Goal: Task Accomplishment & Management: Manage account settings

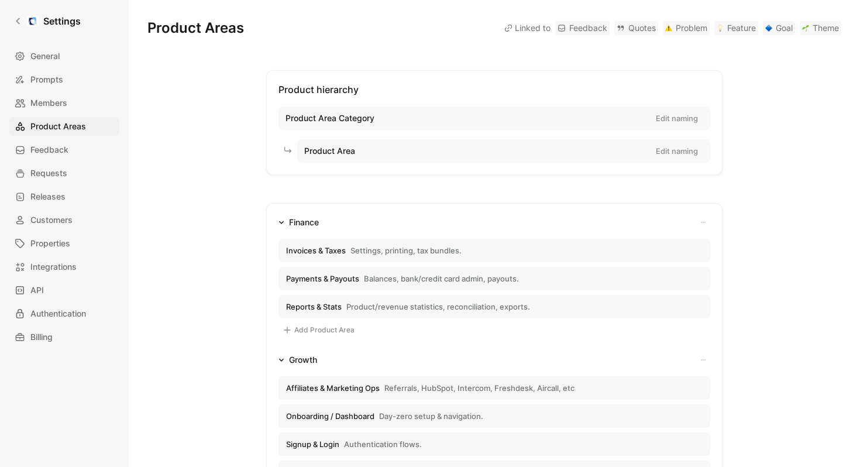
click at [345, 111] on span "Product Area Category" at bounding box center [329, 118] width 89 height 14
click at [288, 86] on span "Product hierarchy" at bounding box center [318, 90] width 80 height 12
click at [329, 118] on span "Product Area Category" at bounding box center [329, 118] width 89 height 14
click at [665, 110] on button "Edit naming" at bounding box center [677, 118] width 53 height 16
drag, startPoint x: 386, startPoint y: 121, endPoint x: 273, endPoint y: 115, distance: 113.1
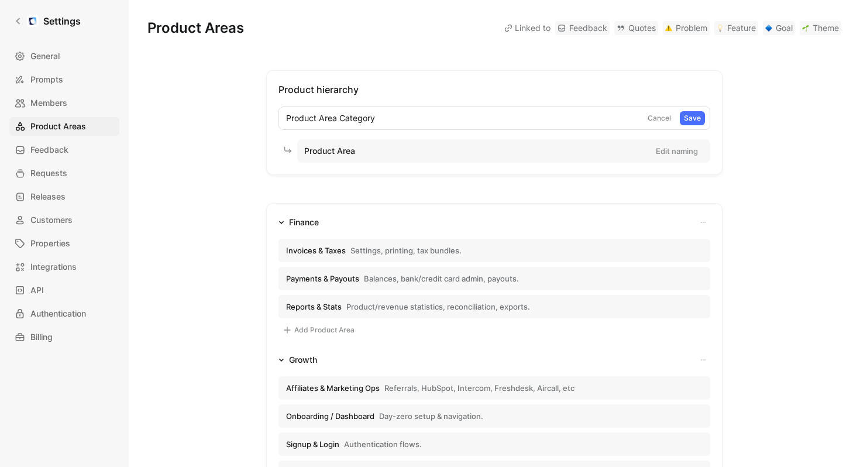
click at [273, 115] on div "Product hierarchy Product Area Category Cancel Save Product Area Edit naming" at bounding box center [494, 122] width 456 height 105
type input "Team"
click at [335, 146] on span "Product Area" at bounding box center [329, 151] width 51 height 14
click at [351, 152] on span "Product Area" at bounding box center [329, 151] width 51 height 14
click at [686, 119] on button "Save" at bounding box center [692, 118] width 25 height 14
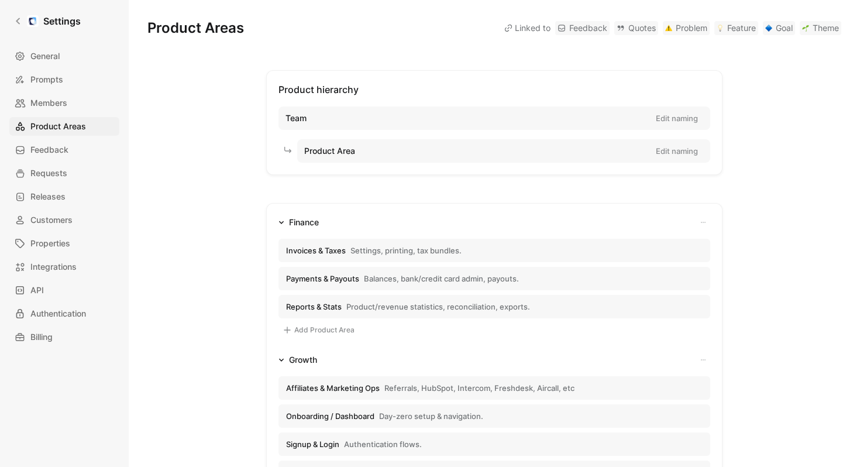
click at [541, 150] on div "Product Area Edit naming" at bounding box center [503, 150] width 413 height 23
click at [442, 156] on div "Product Area Edit naming" at bounding box center [503, 150] width 413 height 23
click at [20, 20] on icon at bounding box center [18, 21] width 8 height 8
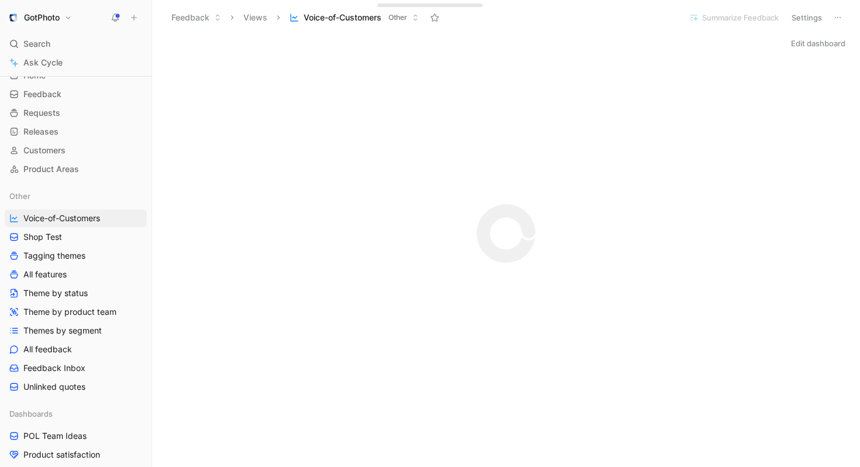
scroll to position [33, 0]
click at [50, 349] on span "All feedback" at bounding box center [47, 349] width 49 height 12
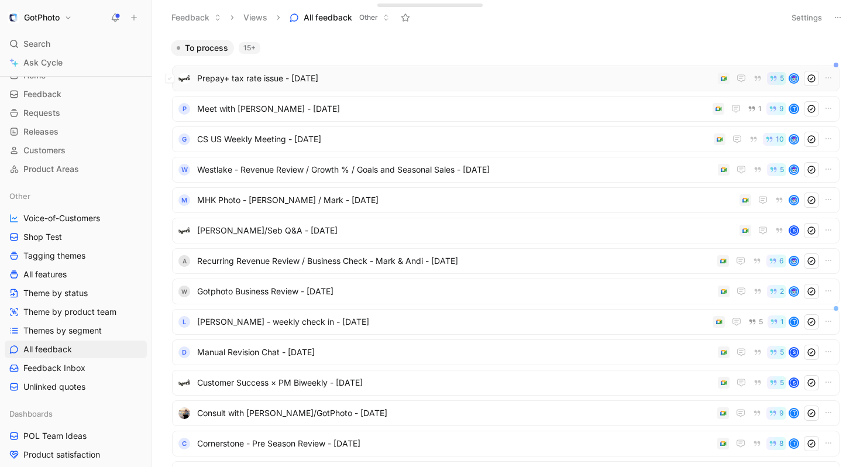
click at [269, 74] on span "Prepay+ tax rate issue - [DATE]" at bounding box center [455, 78] width 516 height 14
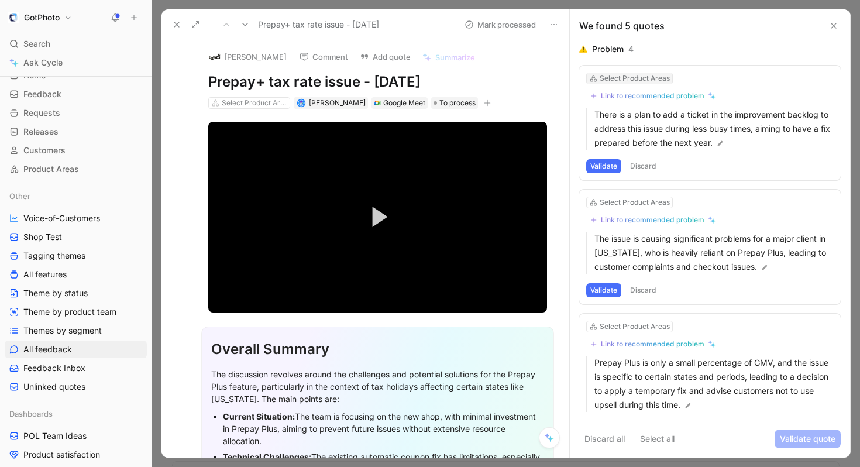
click at [614, 76] on div "Select Product Areas" at bounding box center [635, 79] width 70 height 12
click at [649, 164] on button "Discard" at bounding box center [643, 166] width 35 height 14
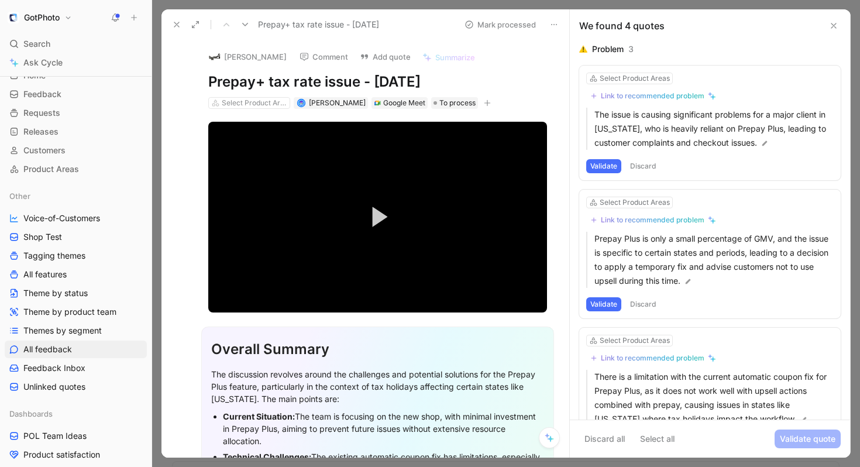
click at [646, 164] on button "Discard" at bounding box center [643, 166] width 35 height 14
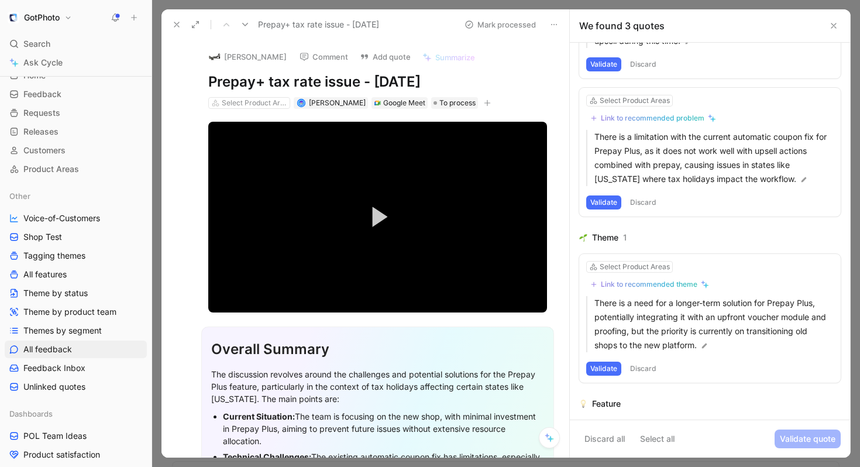
scroll to position [140, 0]
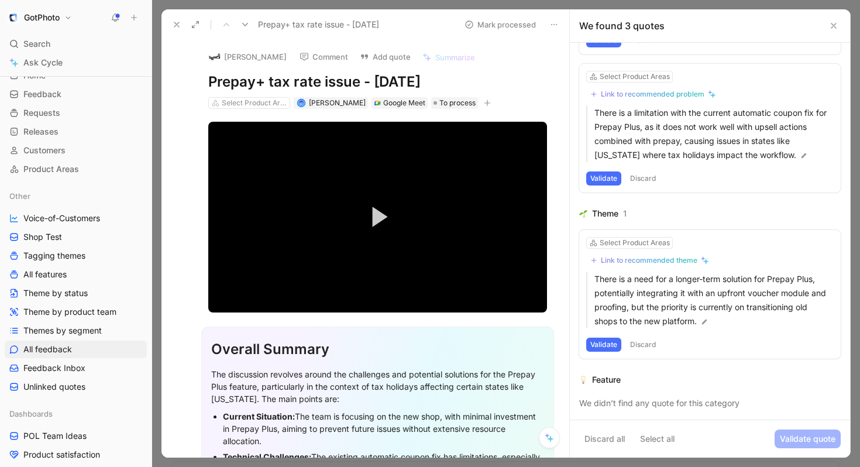
click at [176, 24] on use at bounding box center [176, 24] width 5 height 5
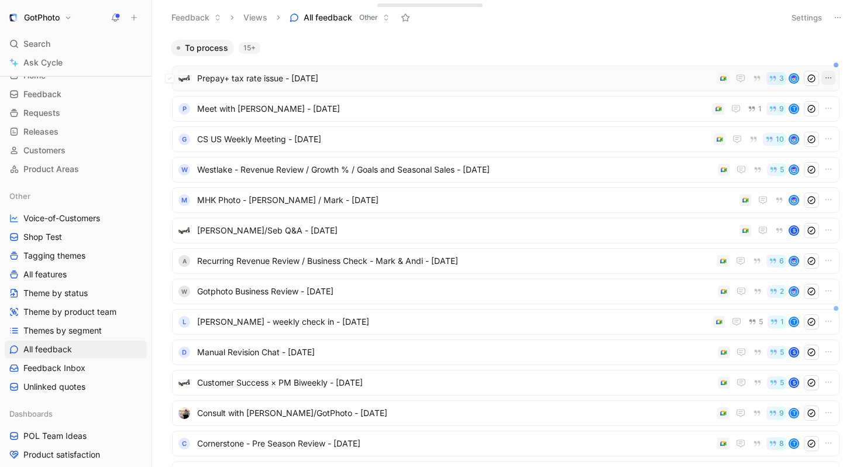
click at [828, 75] on icon "button" at bounding box center [828, 77] width 9 height 9
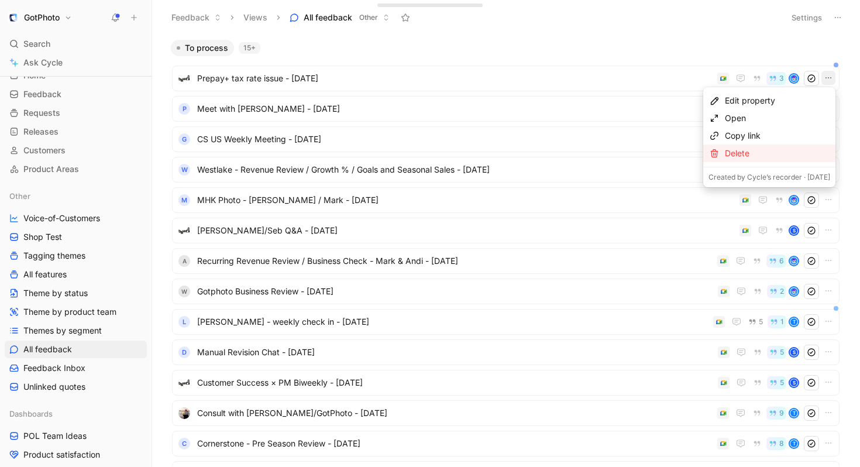
click at [762, 154] on div "Delete" at bounding box center [777, 153] width 105 height 14
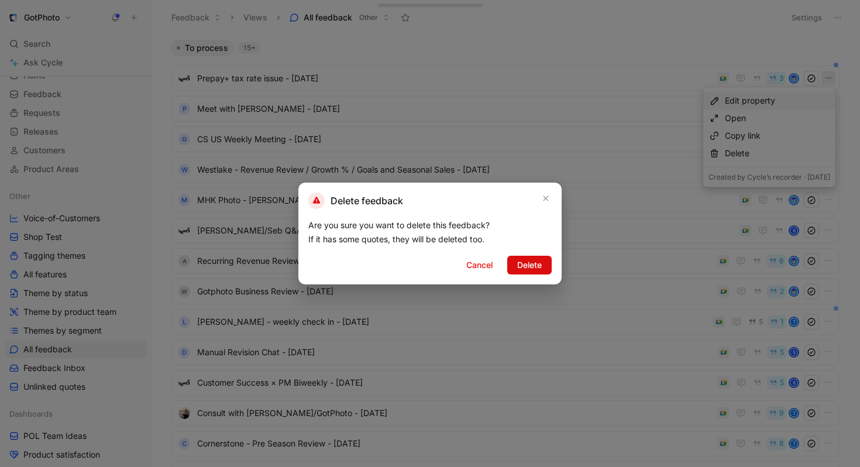
click at [534, 261] on span "Delete" at bounding box center [529, 265] width 25 height 14
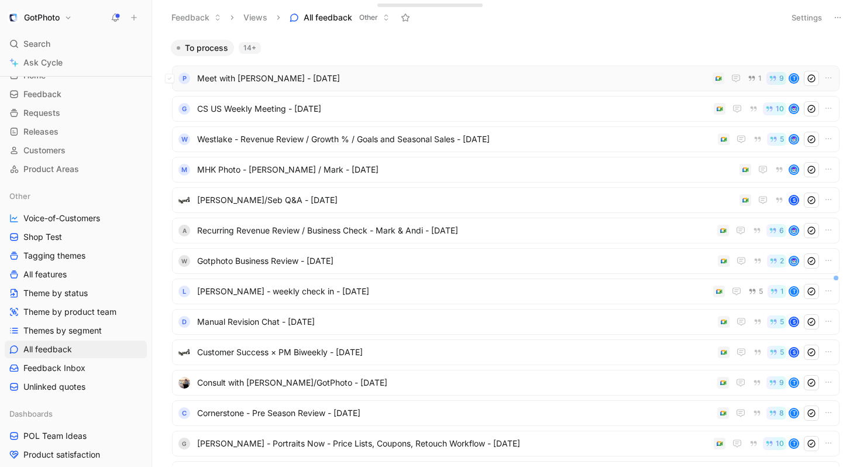
click at [275, 79] on span "Meet with [PERSON_NAME] - [DATE]" at bounding box center [452, 78] width 511 height 14
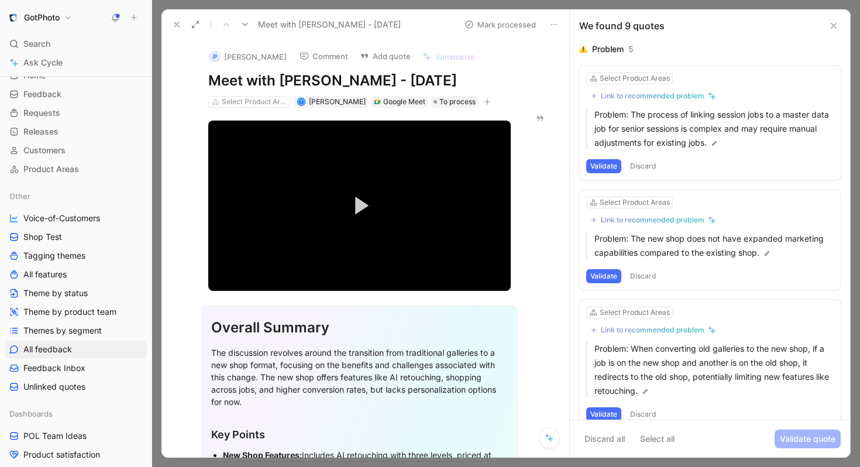
click at [567, 164] on div "P [PERSON_NAME] Comment Add quote Summarize Meet with [PERSON_NAME] - [DATE] Se…" at bounding box center [365, 249] width 408 height 418
click at [610, 203] on div "Select Product Areas" at bounding box center [635, 203] width 70 height 12
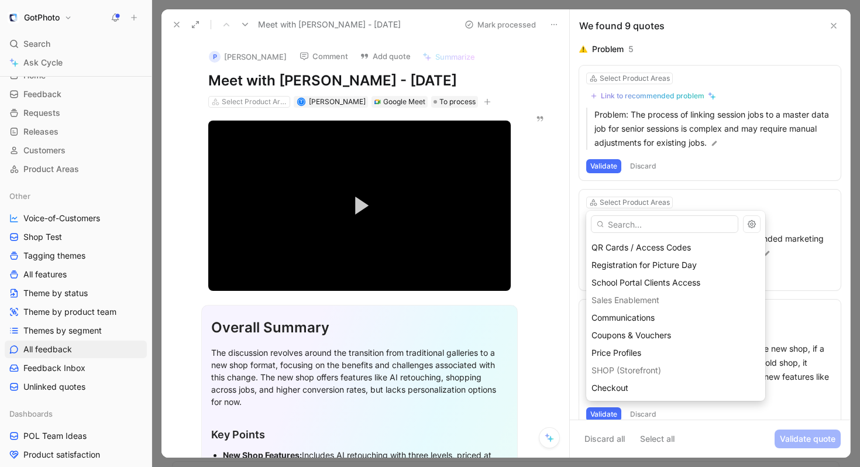
scroll to position [438, 0]
click at [611, 370] on span "Shops" at bounding box center [603, 369] width 24 height 10
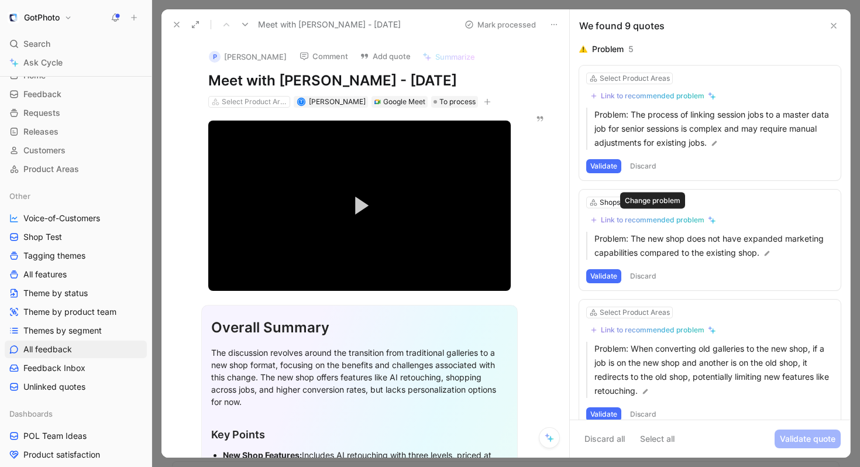
click at [623, 221] on div "Link to recommended problem" at bounding box center [653, 219] width 104 height 9
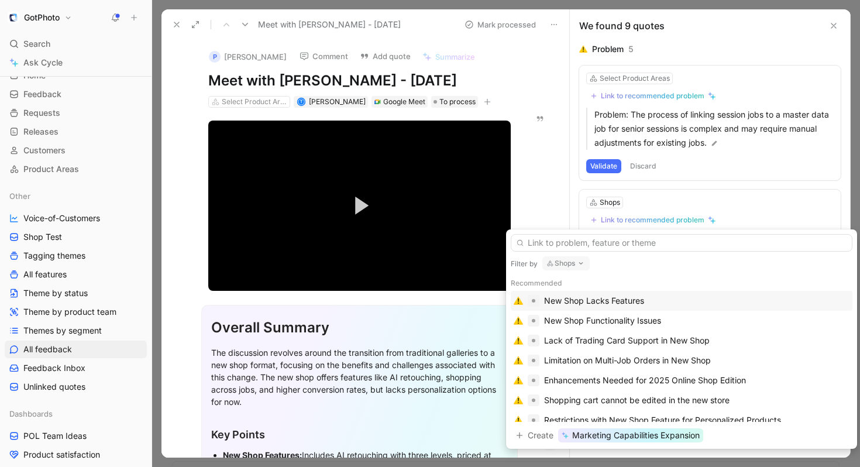
click at [614, 301] on div "New Shop Lacks Features" at bounding box center [594, 301] width 100 height 14
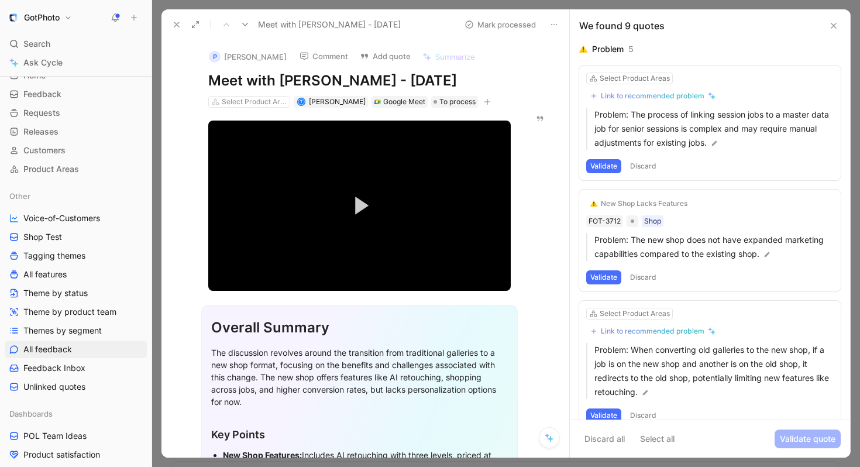
click at [604, 279] on button "Validate" at bounding box center [603, 277] width 35 height 14
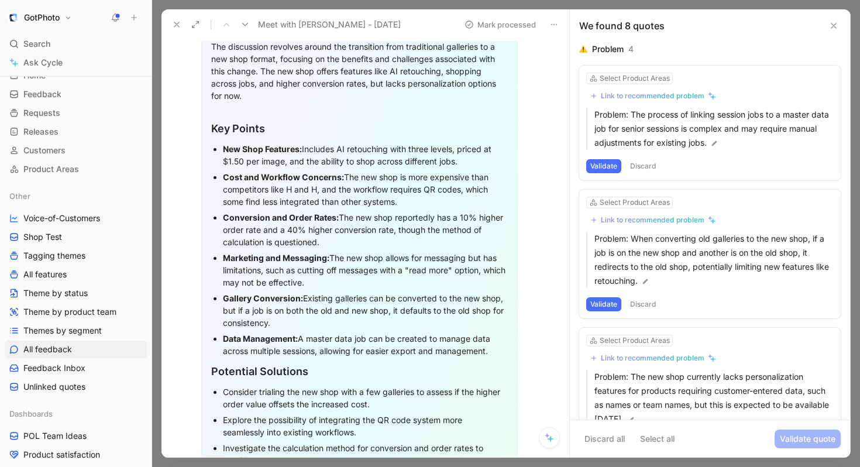
scroll to position [308, 0]
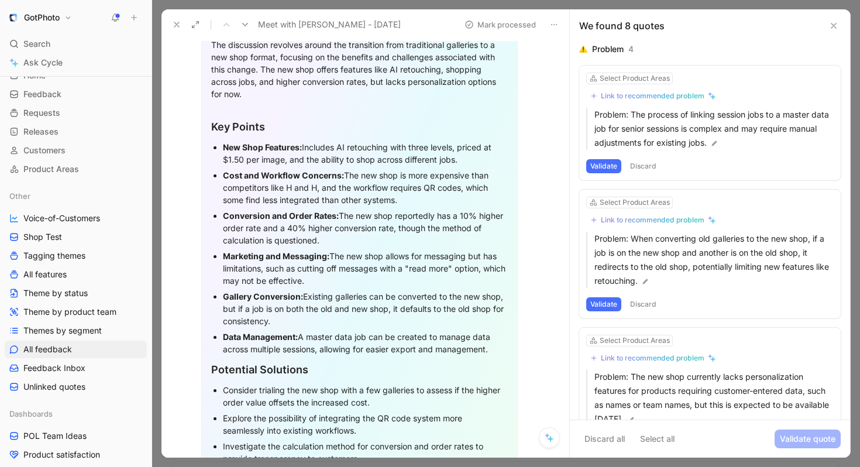
click at [174, 24] on icon at bounding box center [176, 24] width 9 height 9
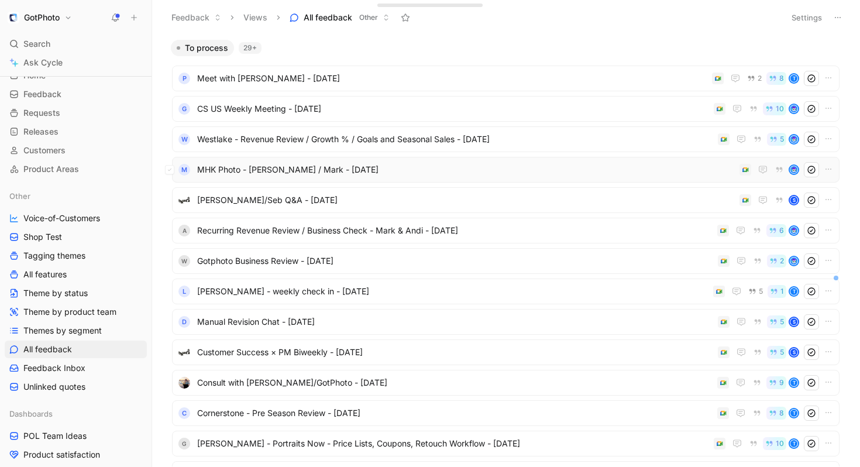
click at [239, 167] on span "MHK Photo - [PERSON_NAME] / Mark - [DATE]" at bounding box center [466, 170] width 538 height 14
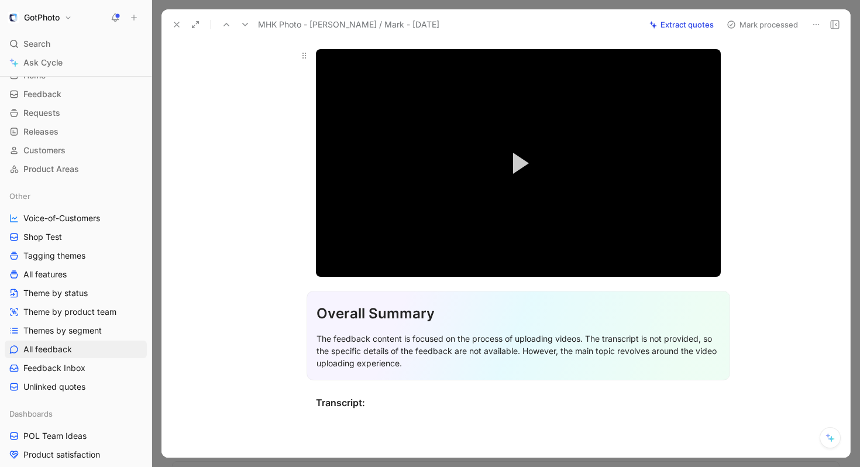
scroll to position [177, 0]
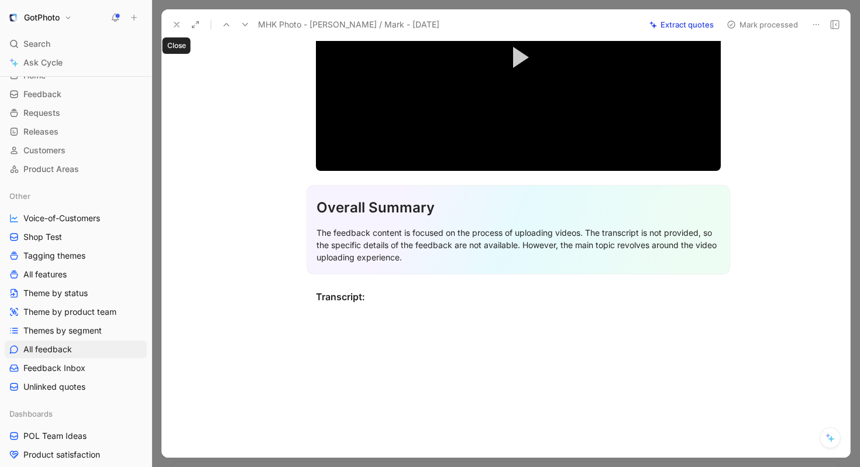
click at [178, 24] on icon at bounding box center [176, 24] width 9 height 9
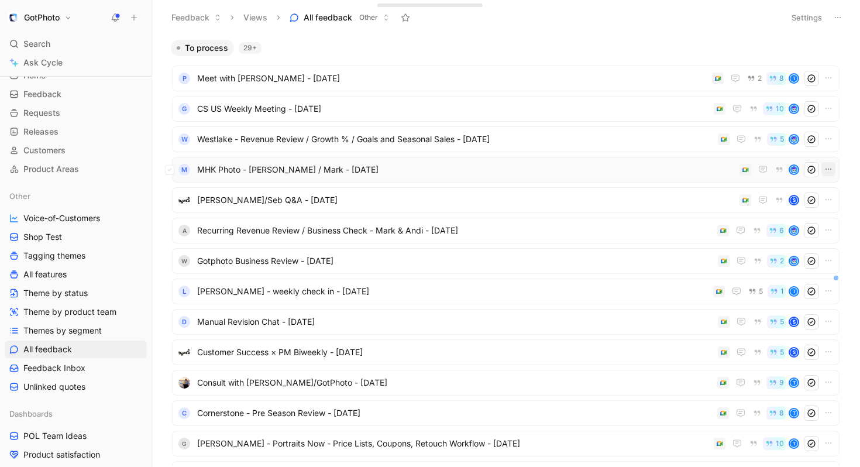
click at [825, 168] on icon "button" at bounding box center [828, 168] width 9 height 9
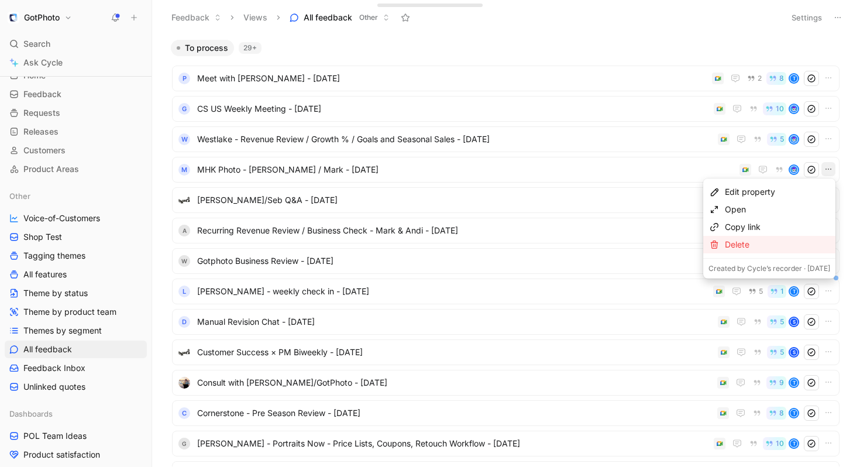
click at [725, 243] on div "Delete" at bounding box center [777, 245] width 105 height 14
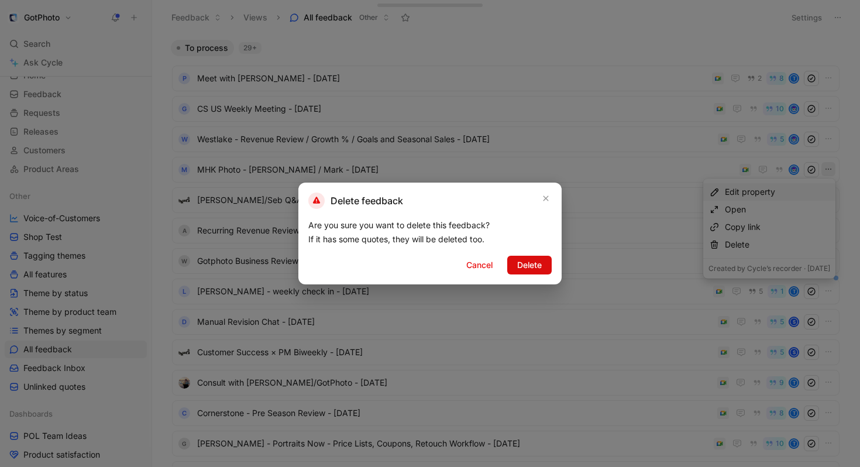
click at [527, 272] on button "Delete" at bounding box center [529, 265] width 44 height 19
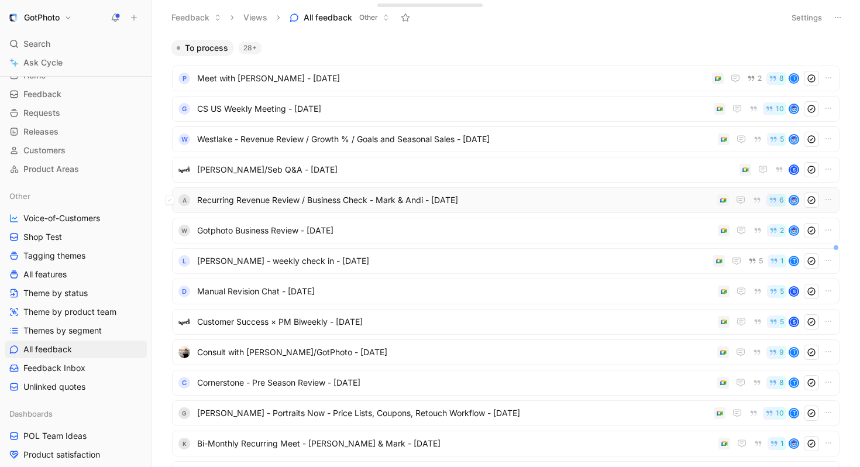
click at [259, 199] on span "Recurring Revenue Review / Business Check - Mark & Andi - [DATE]" at bounding box center [454, 200] width 515 height 14
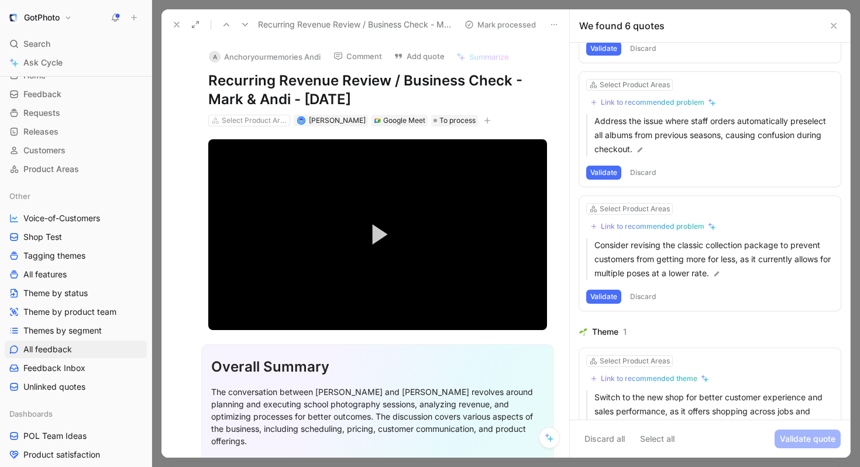
scroll to position [447, 0]
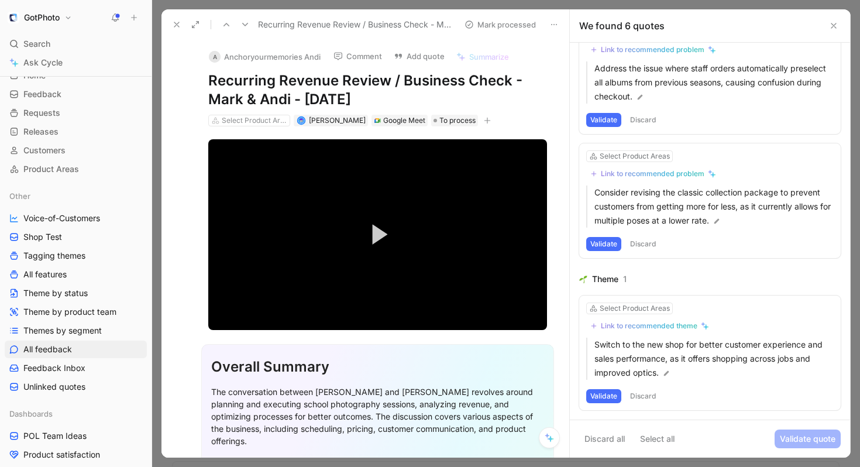
click at [173, 20] on icon at bounding box center [176, 24] width 9 height 9
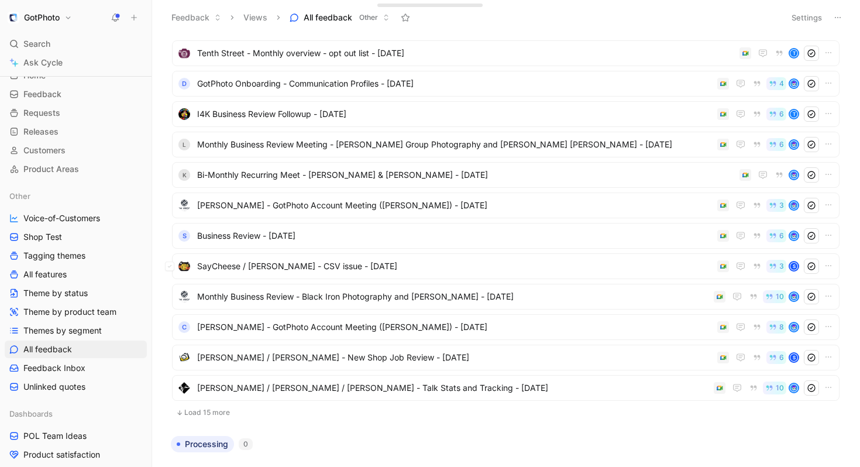
scroll to position [513, 0]
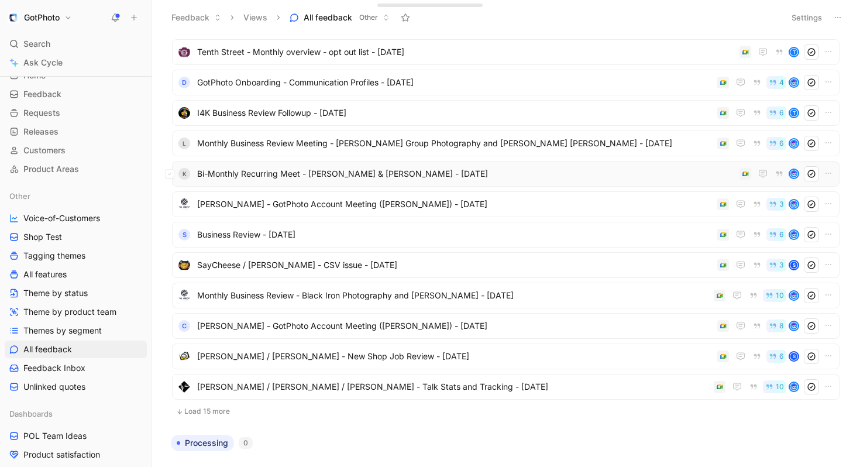
click at [284, 173] on span "Bi-Monthly Recurring Meet - [PERSON_NAME] & [PERSON_NAME] - [DATE]" at bounding box center [466, 174] width 538 height 14
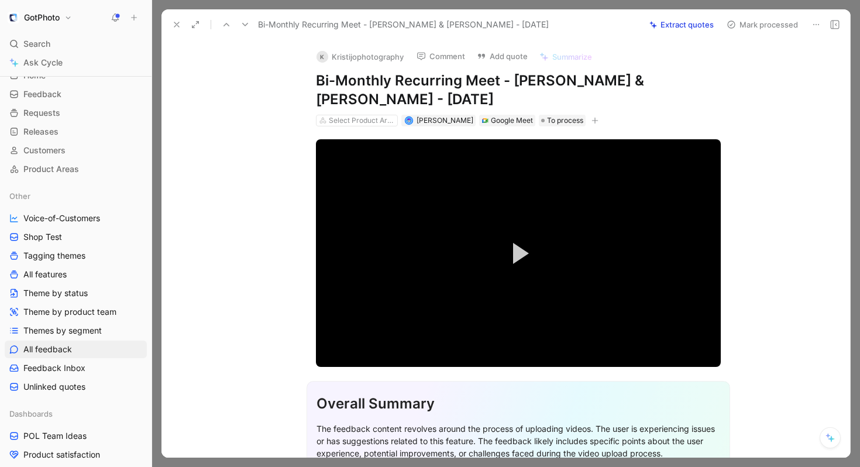
click at [817, 24] on icon at bounding box center [815, 24] width 9 height 9
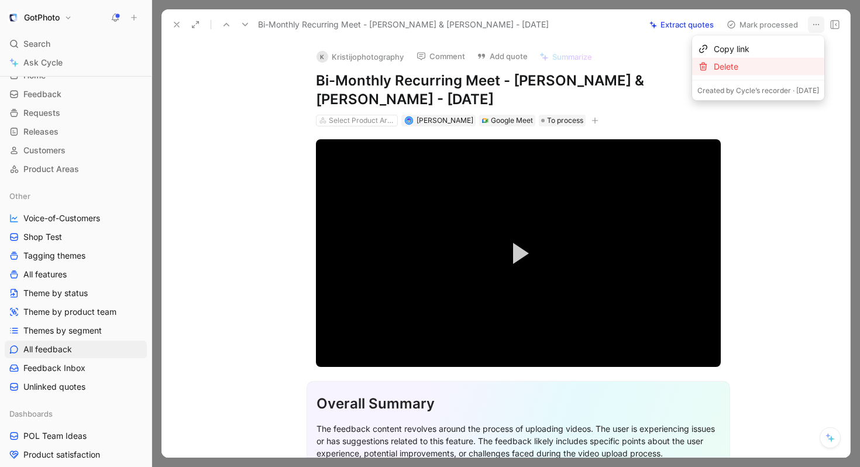
click at [714, 65] on div "Delete" at bounding box center [766, 67] width 105 height 14
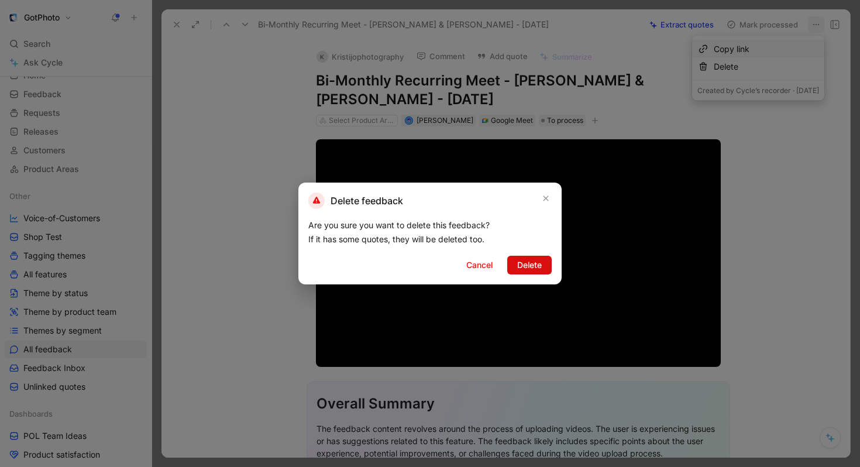
click at [534, 260] on span "Delete" at bounding box center [529, 265] width 25 height 14
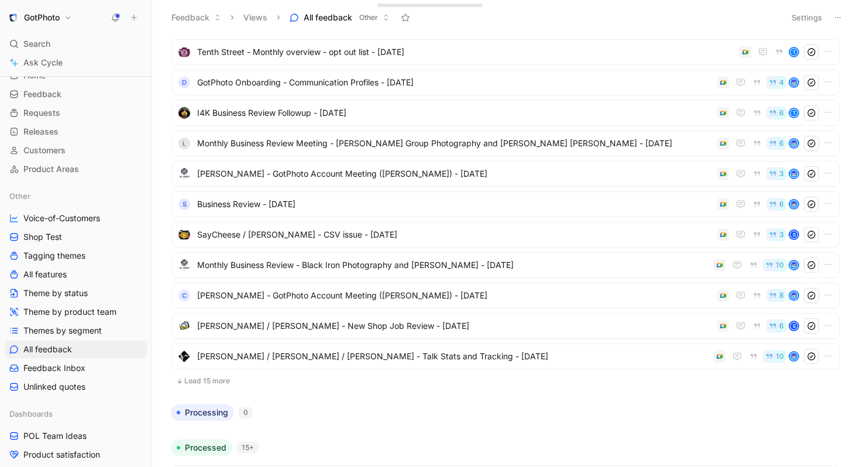
click at [197, 377] on button "Load 15 more" at bounding box center [505, 381] width 667 height 14
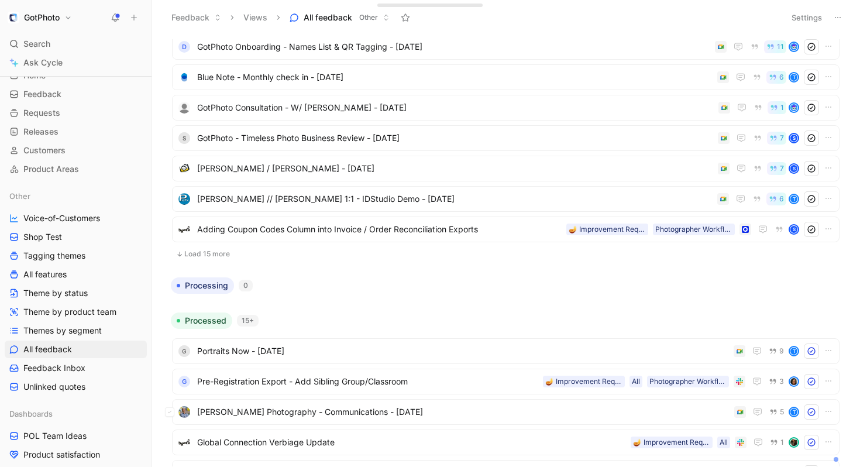
scroll to position [1097, 0]
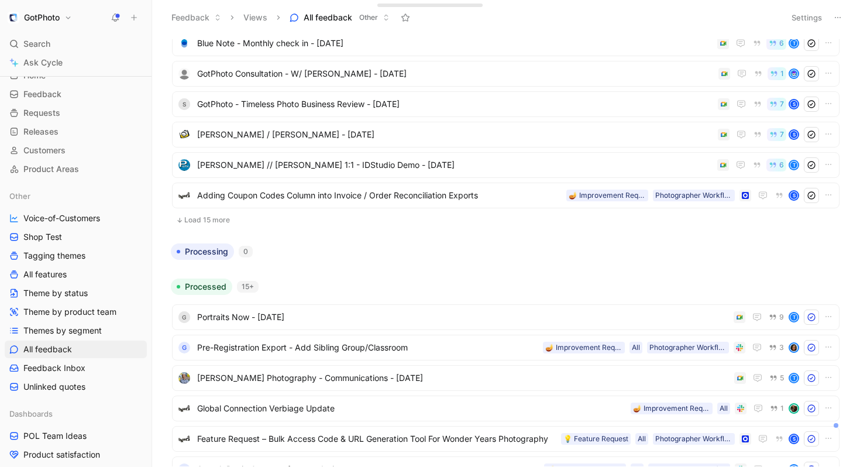
click at [204, 216] on button "Load 15 more" at bounding box center [505, 220] width 667 height 14
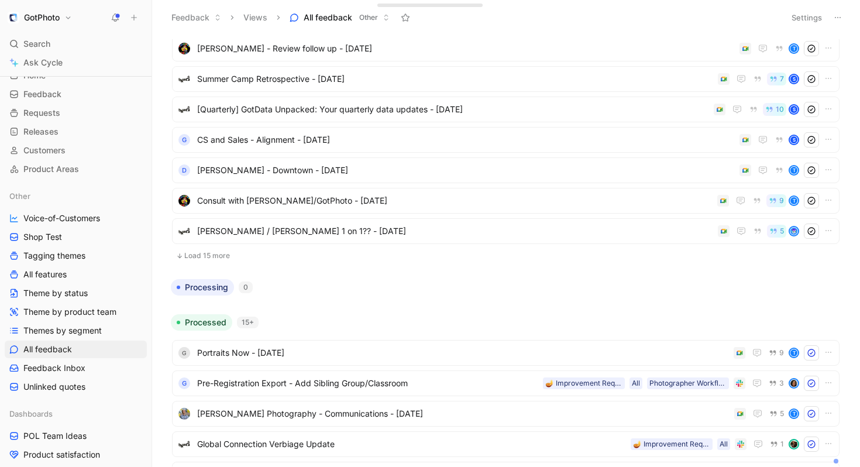
scroll to position [1509, 0]
click at [207, 253] on button "Load 15 more" at bounding box center [505, 255] width 667 height 14
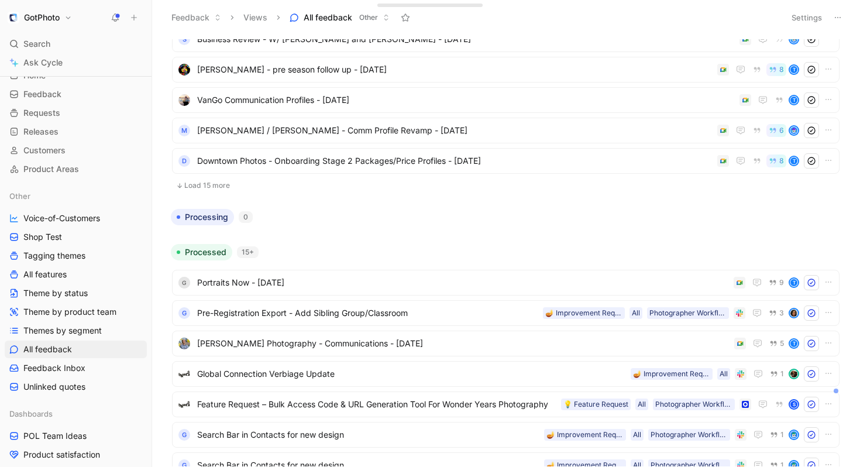
scroll to position [2047, 0]
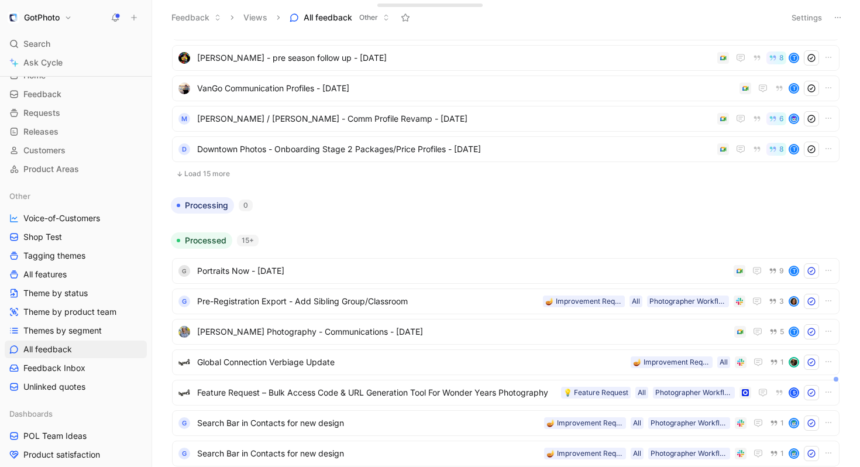
click at [212, 176] on button "Load 15 more" at bounding box center [505, 174] width 667 height 14
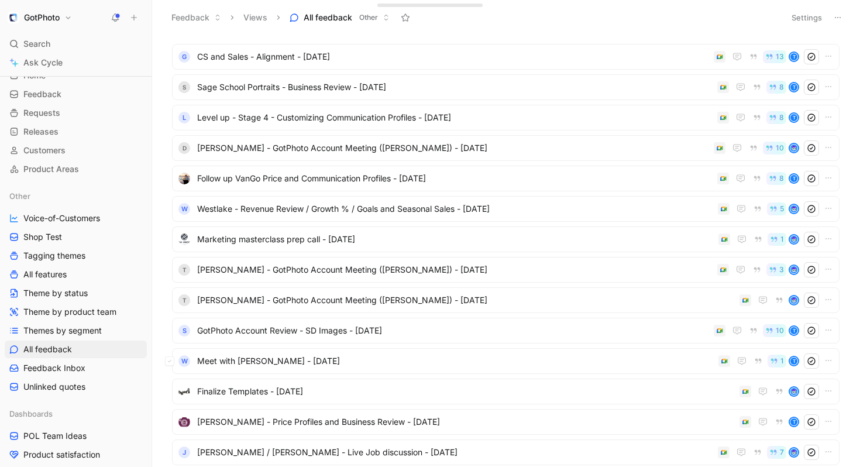
scroll to position [2434, 0]
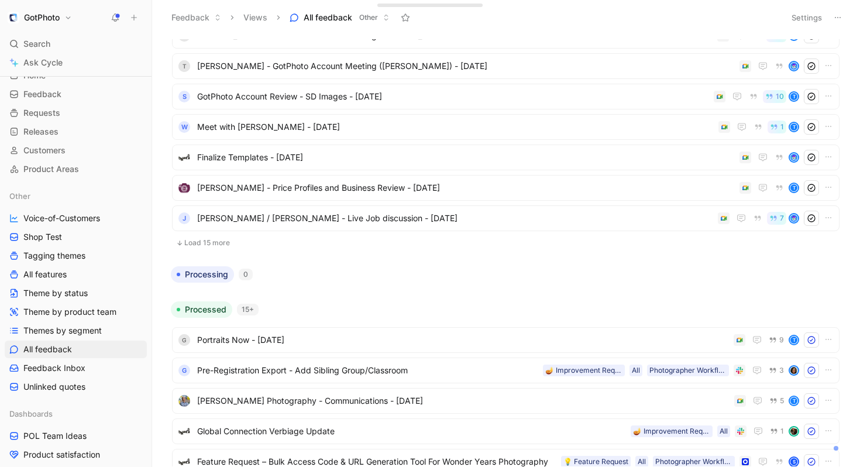
click at [216, 240] on button "Load 15 more" at bounding box center [505, 243] width 667 height 14
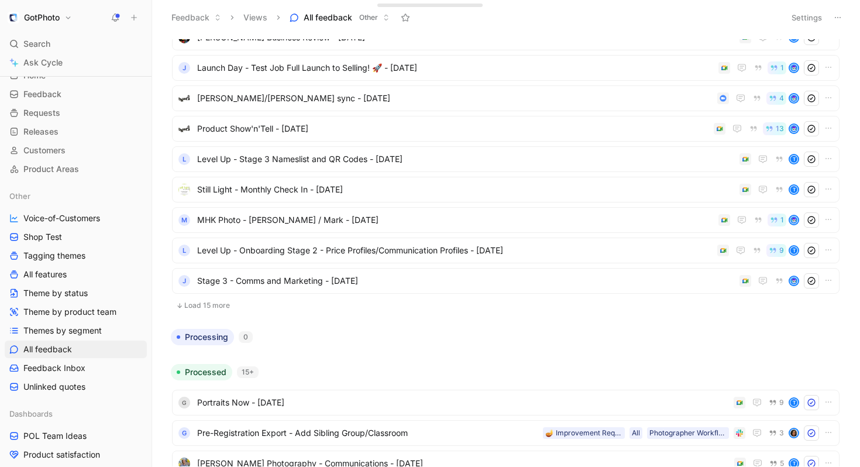
scroll to position [2915, 0]
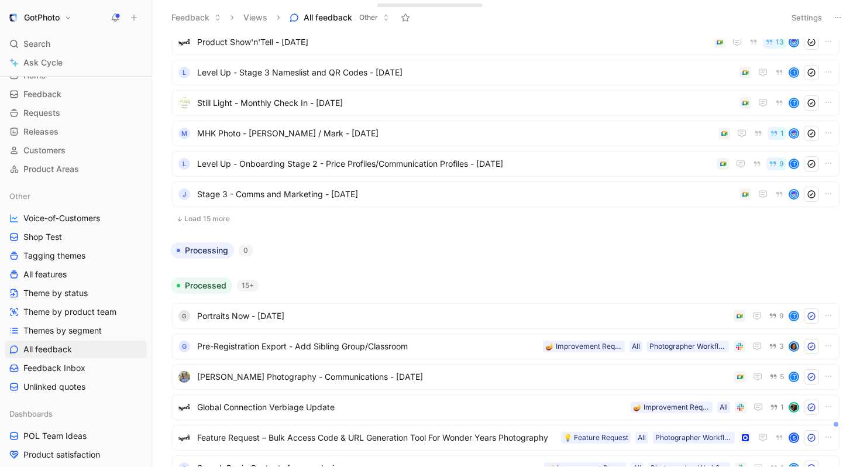
click at [202, 219] on button "Load 15 more" at bounding box center [505, 219] width 667 height 14
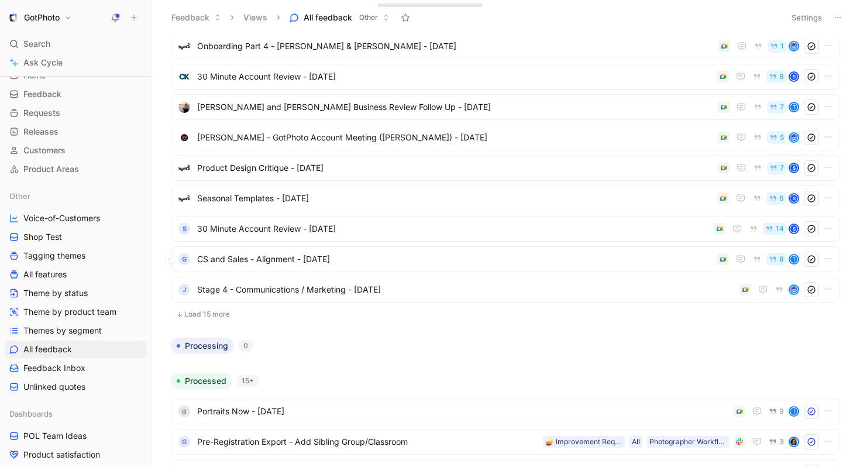
scroll to position [3287, 0]
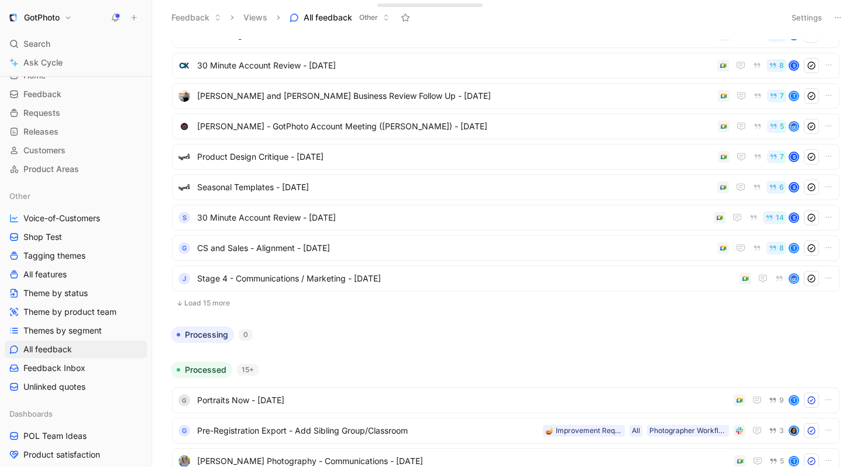
click at [198, 302] on button "Load 15 more" at bounding box center [505, 303] width 667 height 14
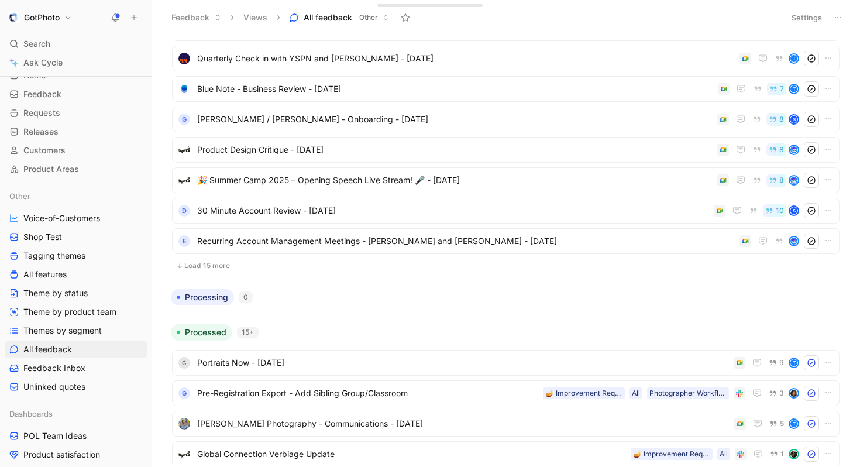
scroll to position [3813, 0]
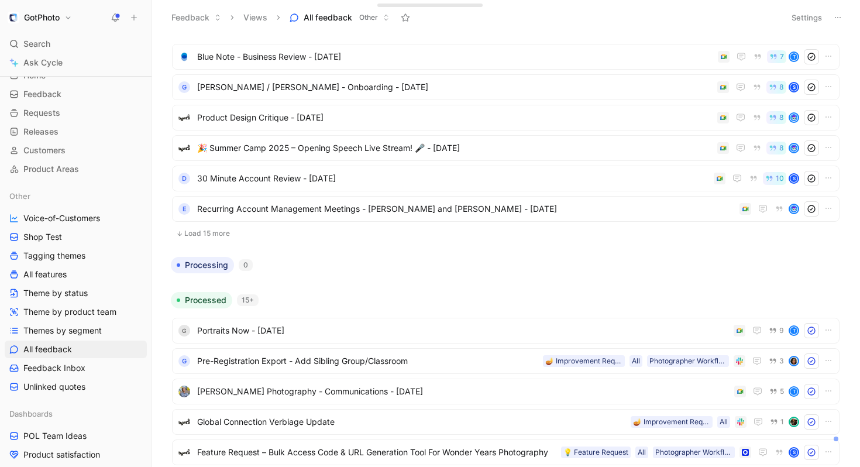
click at [205, 233] on button "Load 15 more" at bounding box center [505, 233] width 667 height 14
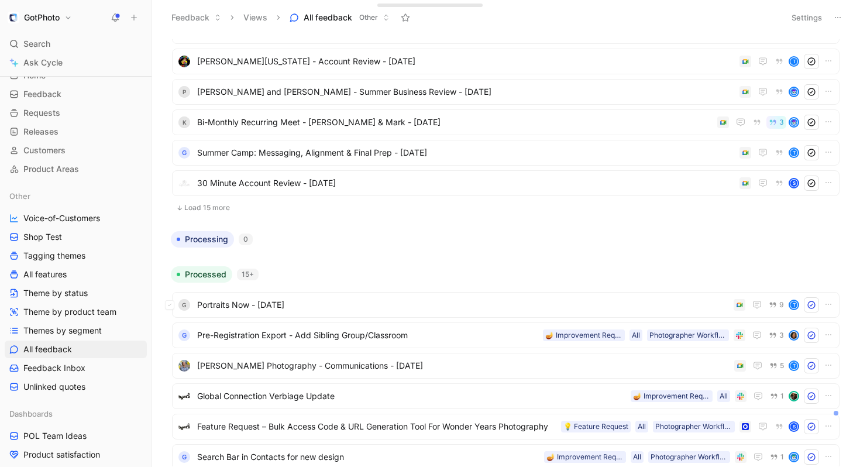
scroll to position [4309, 0]
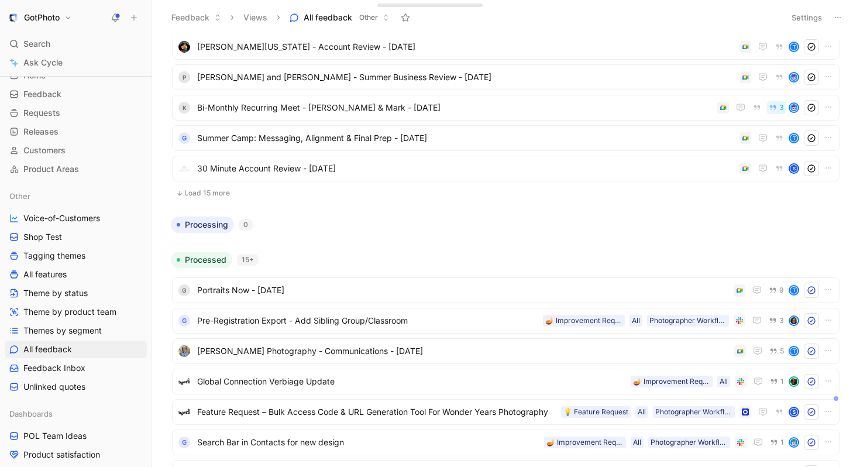
click at [208, 189] on button "Load 15 more" at bounding box center [505, 193] width 667 height 14
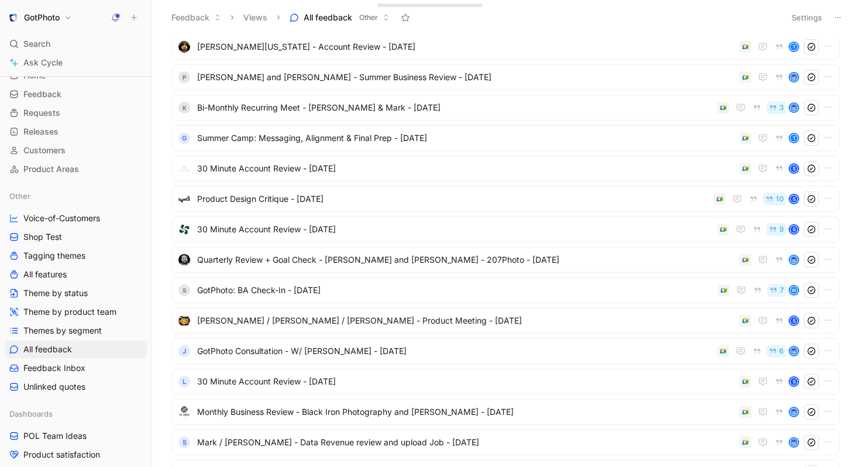
click at [161, 98] on div "To process 162+ T [PERSON_NAME] / [PERSON_NAME] Camera Business Review - [DATE]…" at bounding box center [505, 252] width 692 height 427
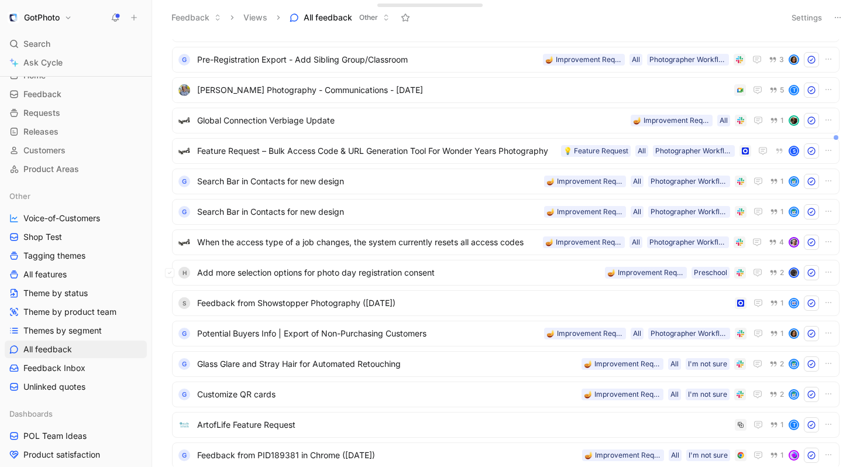
scroll to position [5023, 0]
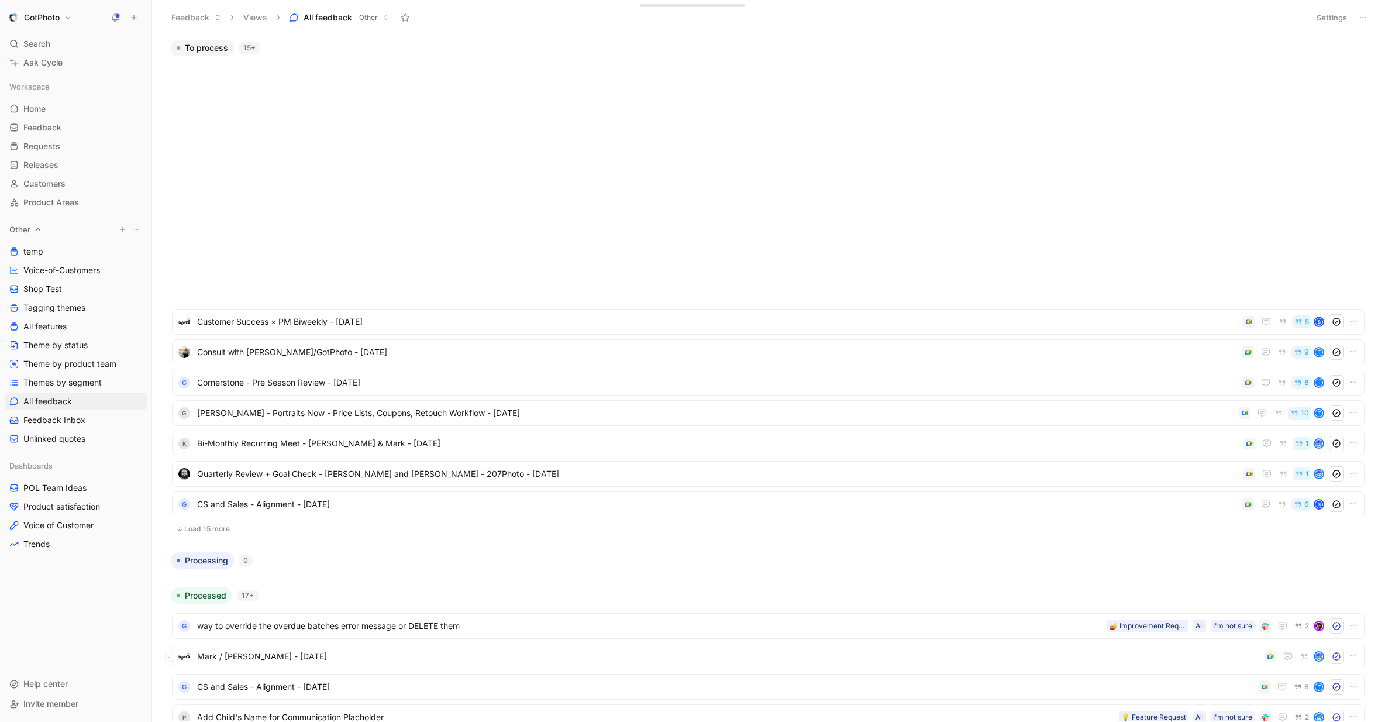
scroll to position [524, 0]
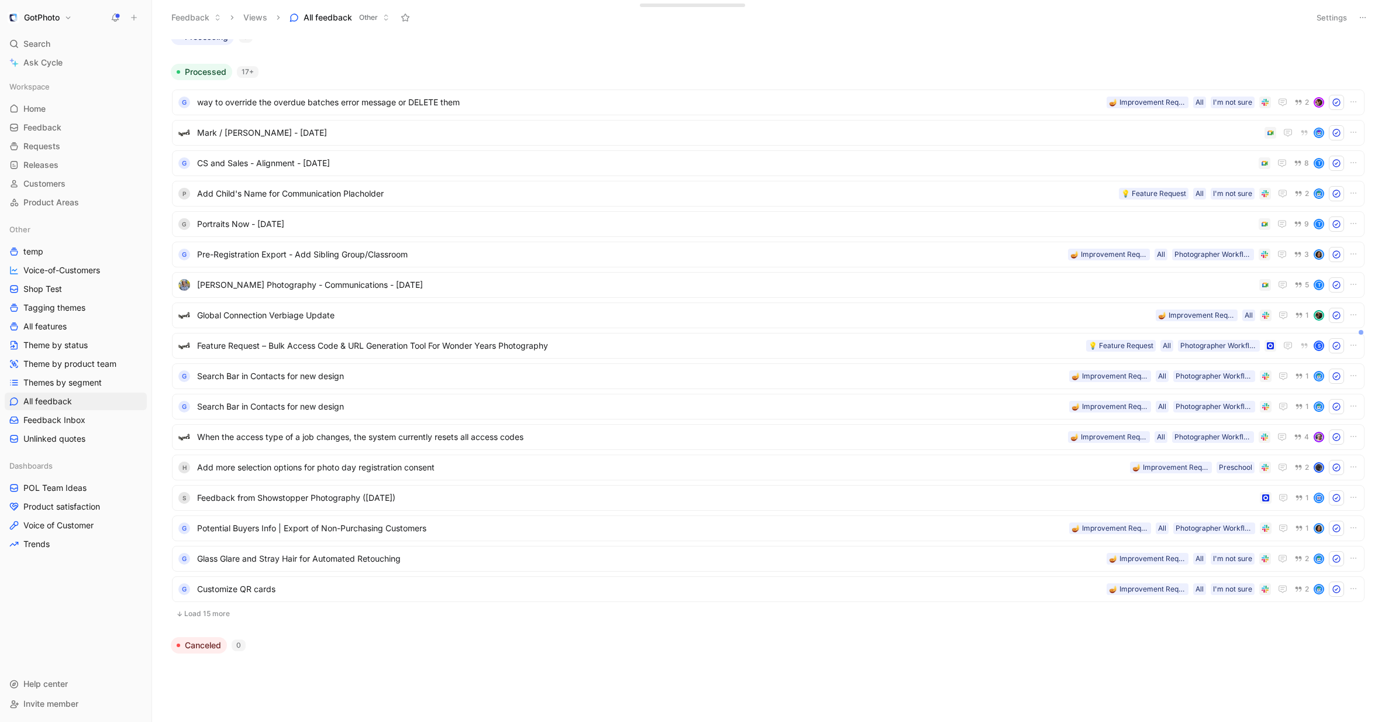
click at [56, 20] on h1 "GotPhoto" at bounding box center [42, 17] width 36 height 11
click at [57, 121] on div "Workspace settings G then S" at bounding box center [80, 120] width 144 height 19
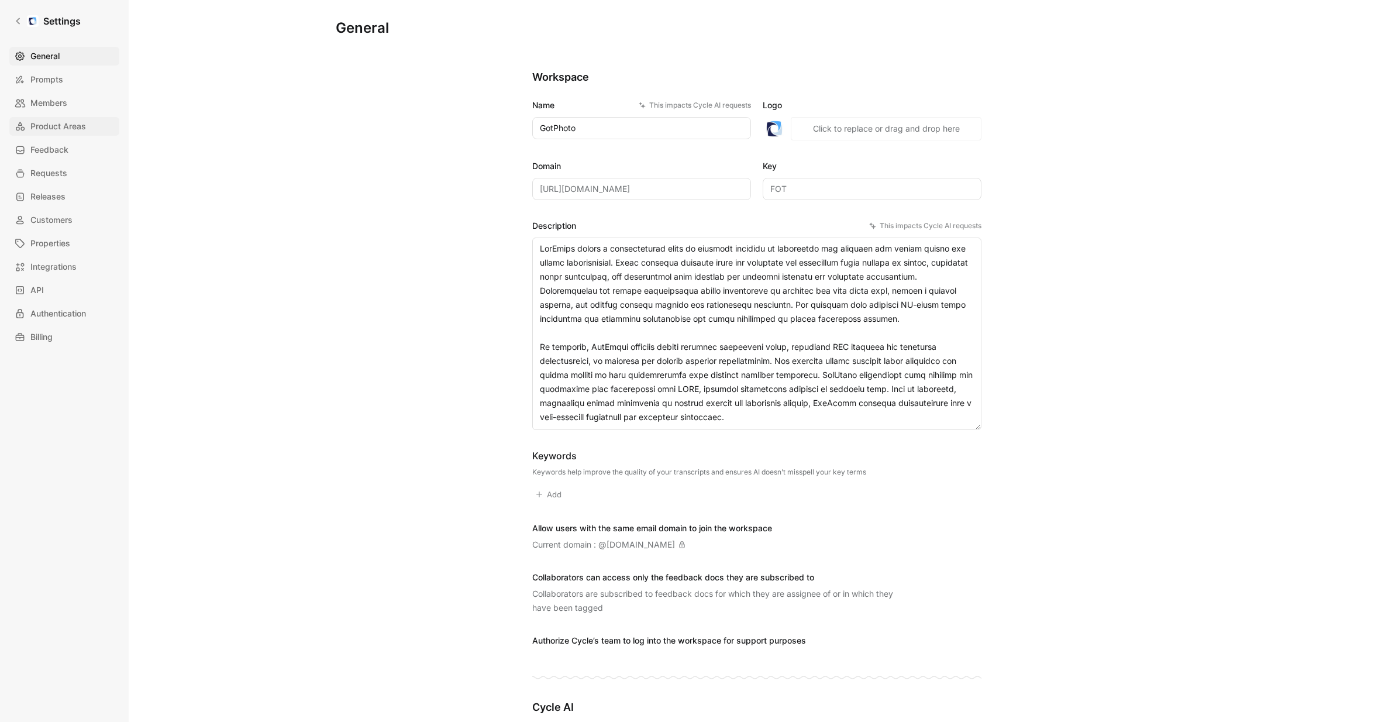
click at [80, 130] on span "Product Areas" at bounding box center [58, 126] width 56 height 14
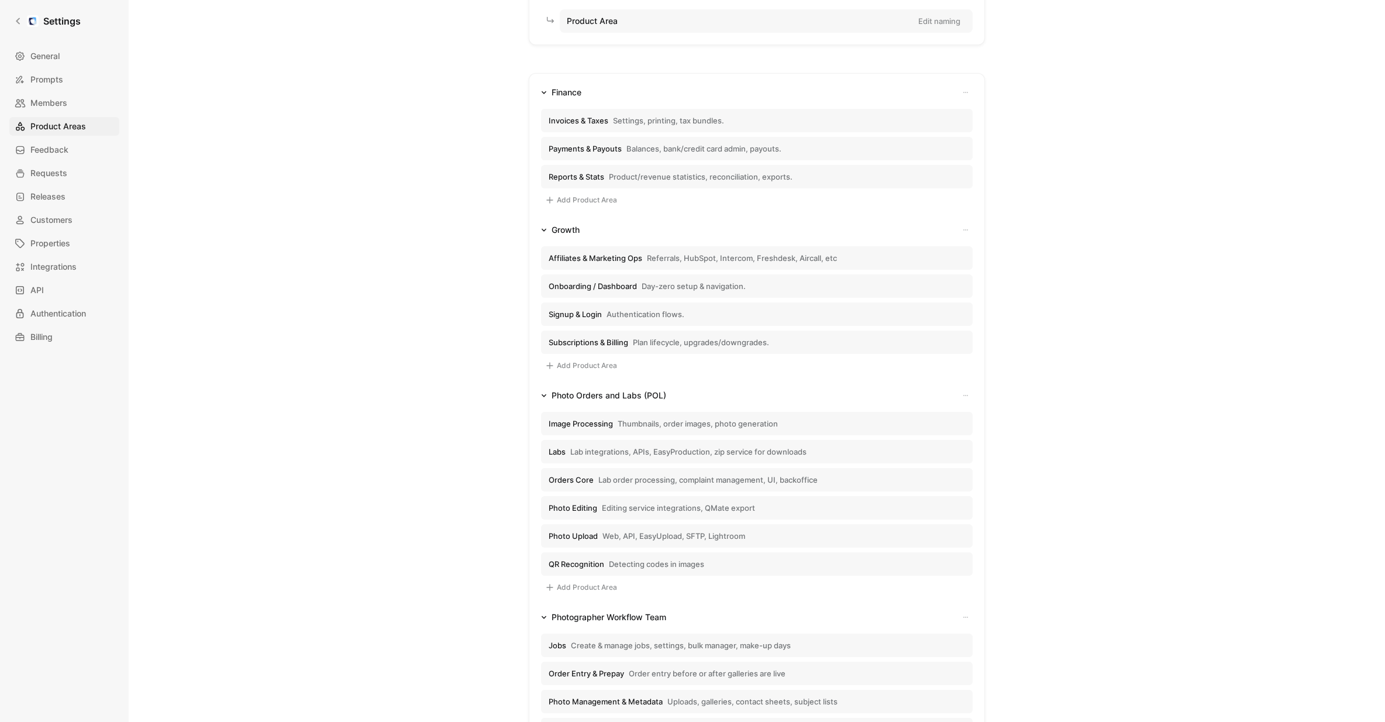
scroll to position [181, 0]
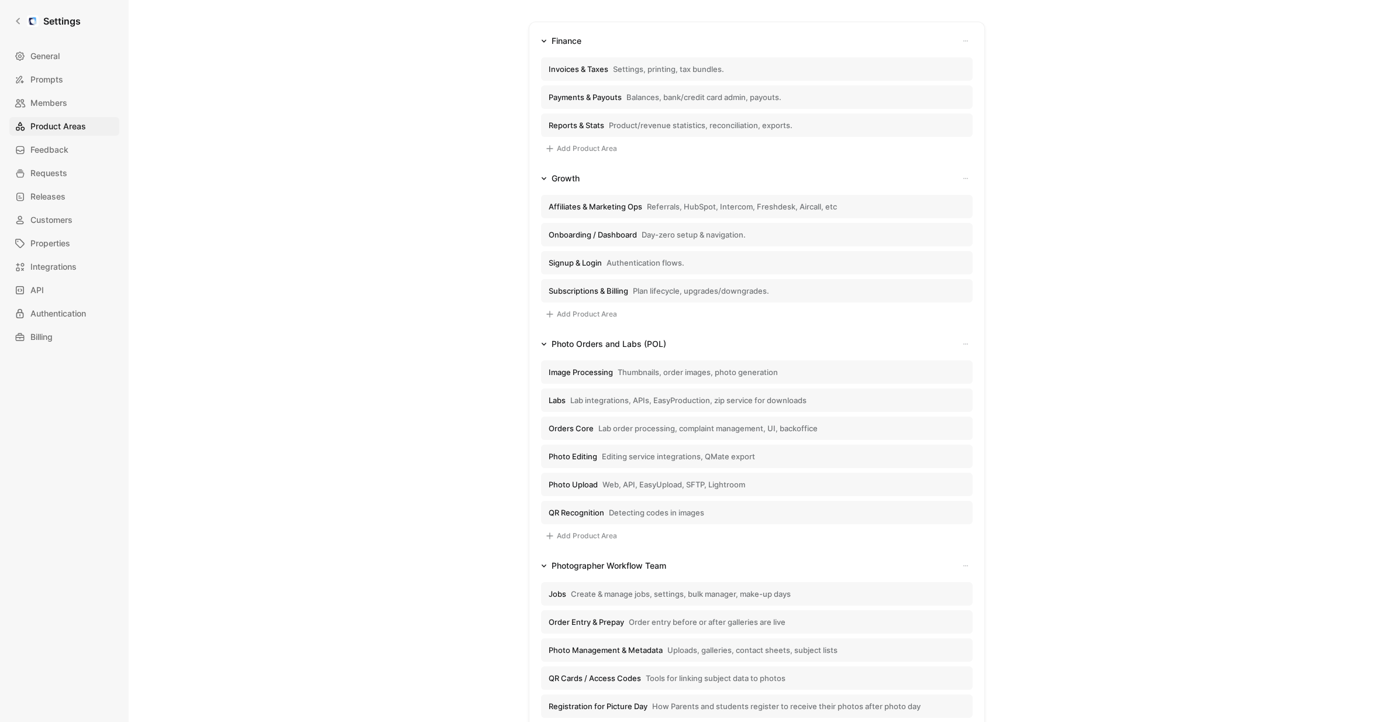
click at [643, 77] on button "Invoices & Taxes Settings, printing, tax bundles." at bounding box center [757, 68] width 432 height 23
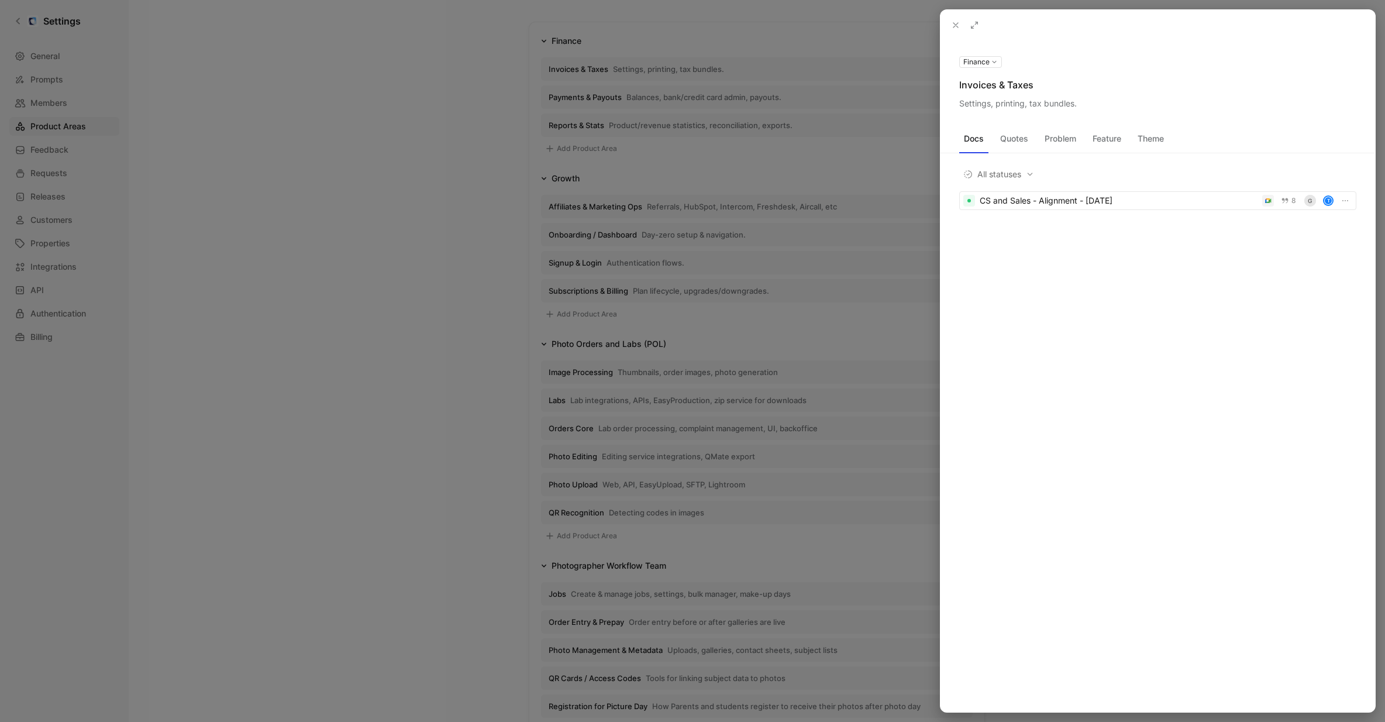
drag, startPoint x: 464, startPoint y: 207, endPoint x: 476, endPoint y: 205, distance: 12.3
click at [464, 207] on div at bounding box center [692, 361] width 1385 height 722
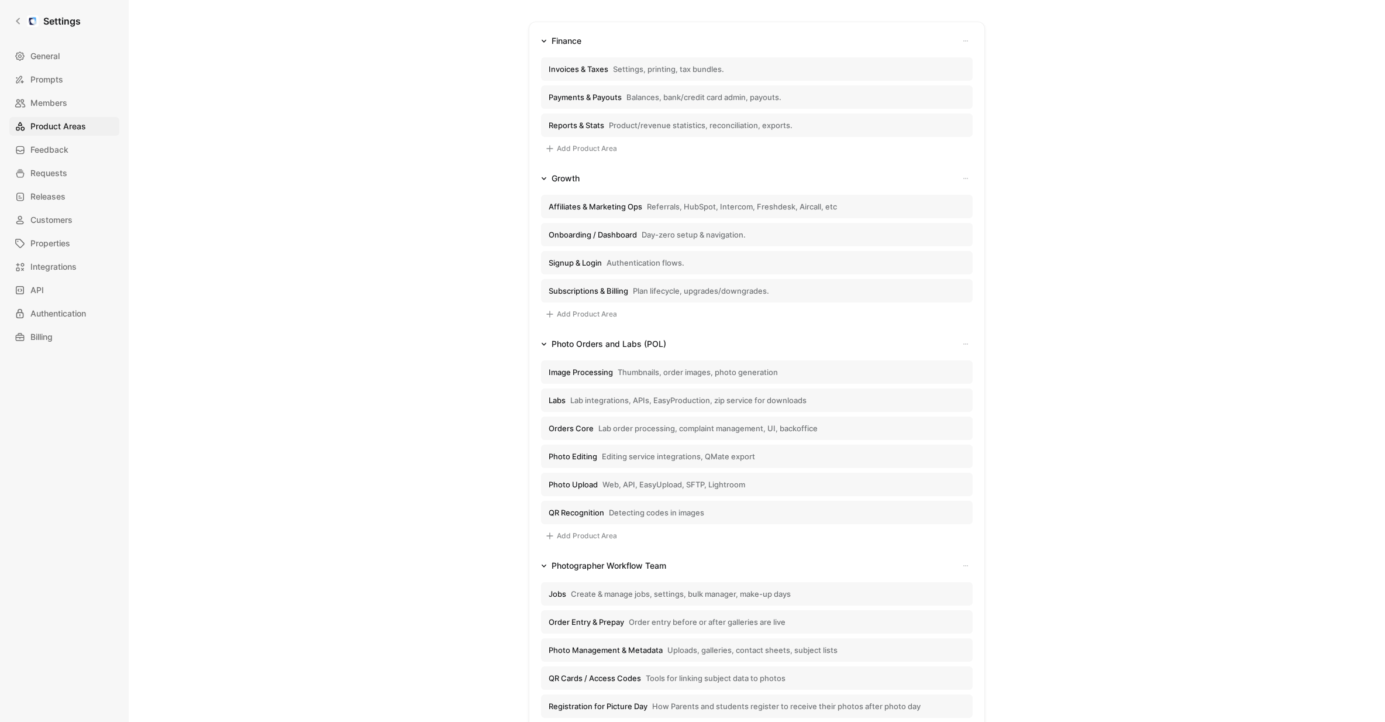
click at [597, 101] on span "Payments & Payouts" at bounding box center [585, 97] width 73 height 11
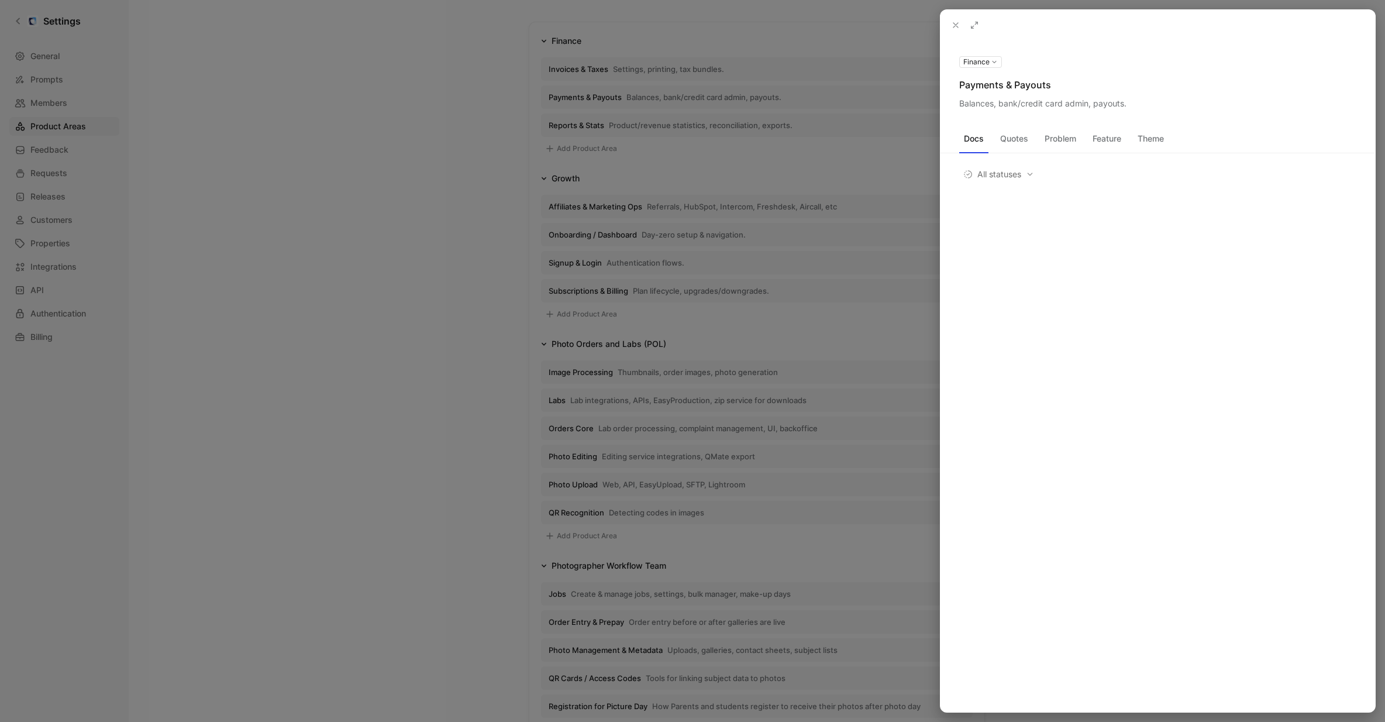
click at [993, 102] on div "Balances, bank/credit card admin, payouts." at bounding box center [1157, 104] width 397 height 14
click at [494, 214] on div at bounding box center [692, 361] width 1385 height 722
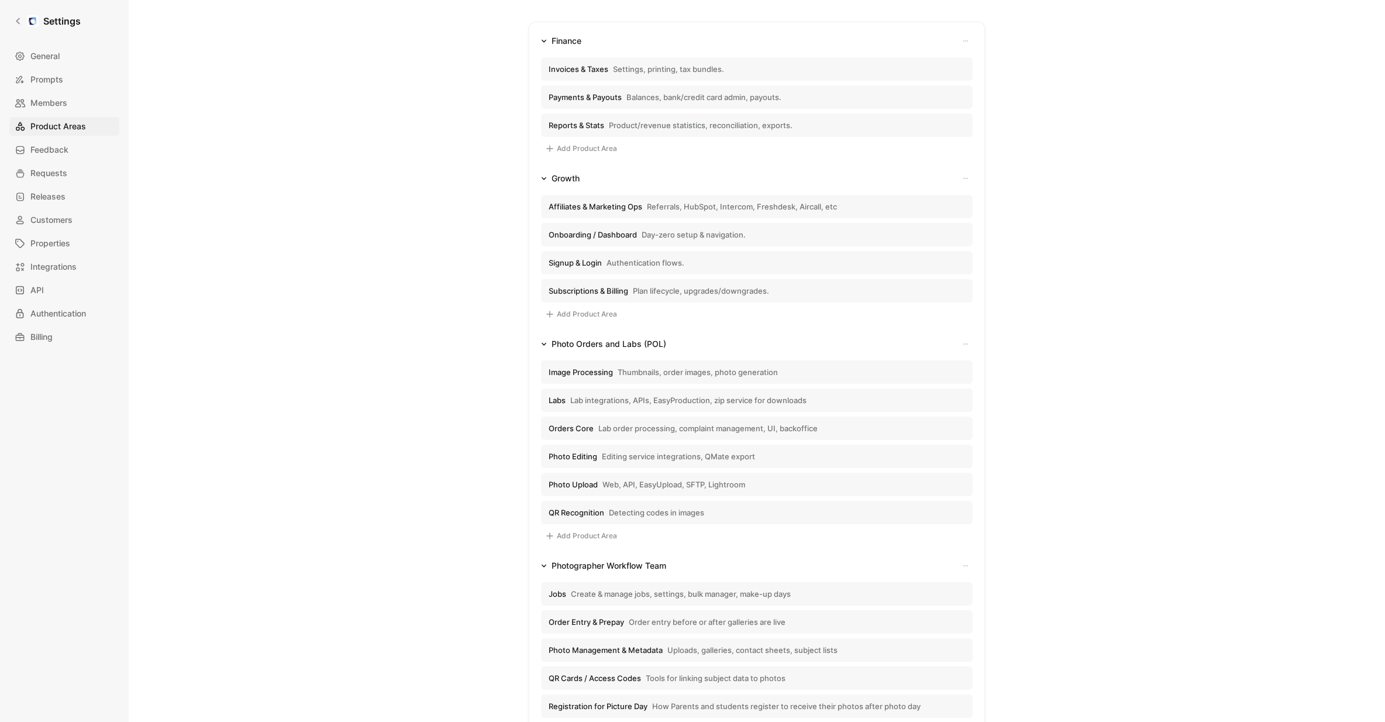
scroll to position [181, 0]
click at [643, 371] on span "Thumbnails, order images, photo generation" at bounding box center [698, 372] width 160 height 11
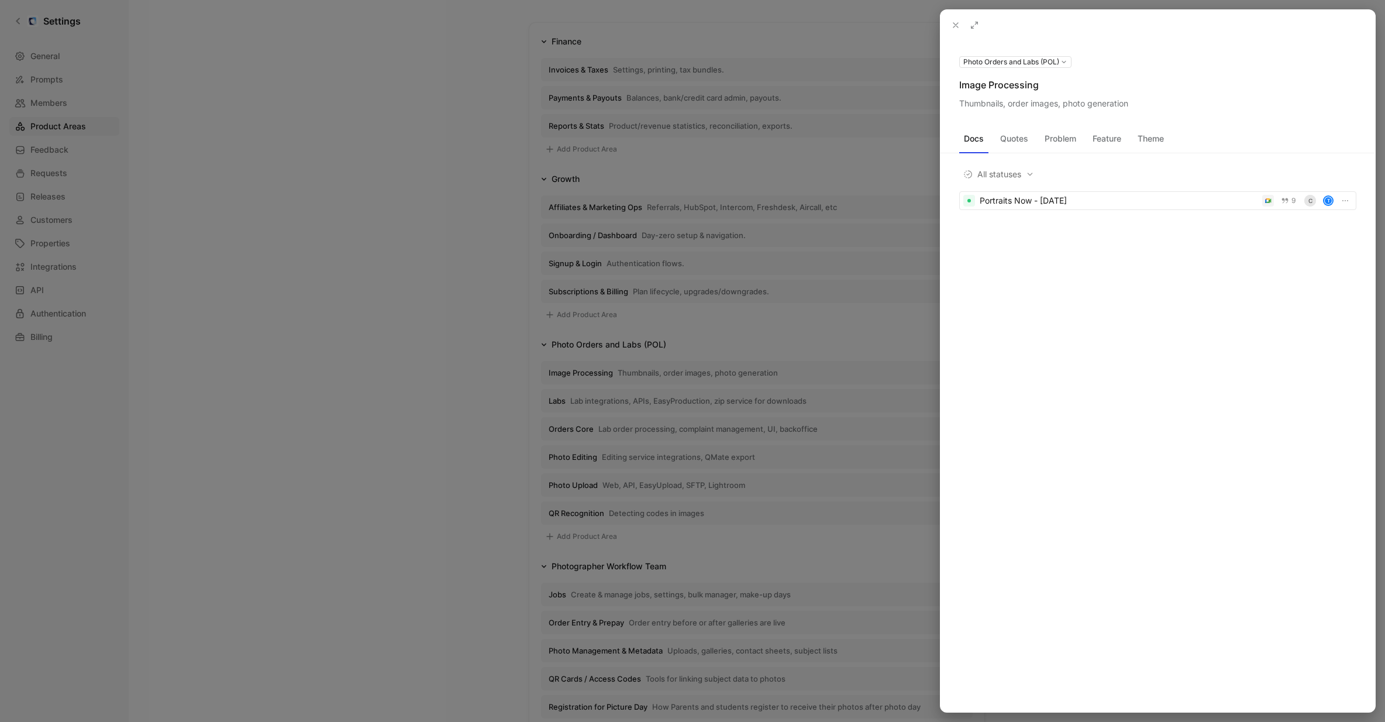
click at [1049, 106] on div "Thumbnails, order images, photo generation" at bounding box center [1157, 104] width 397 height 14
click at [0, 0] on icon at bounding box center [0, 0] width 0 height 0
click at [1130, 116] on textarea "Thumbnails, order images, photo generation" at bounding box center [1157, 143] width 397 height 92
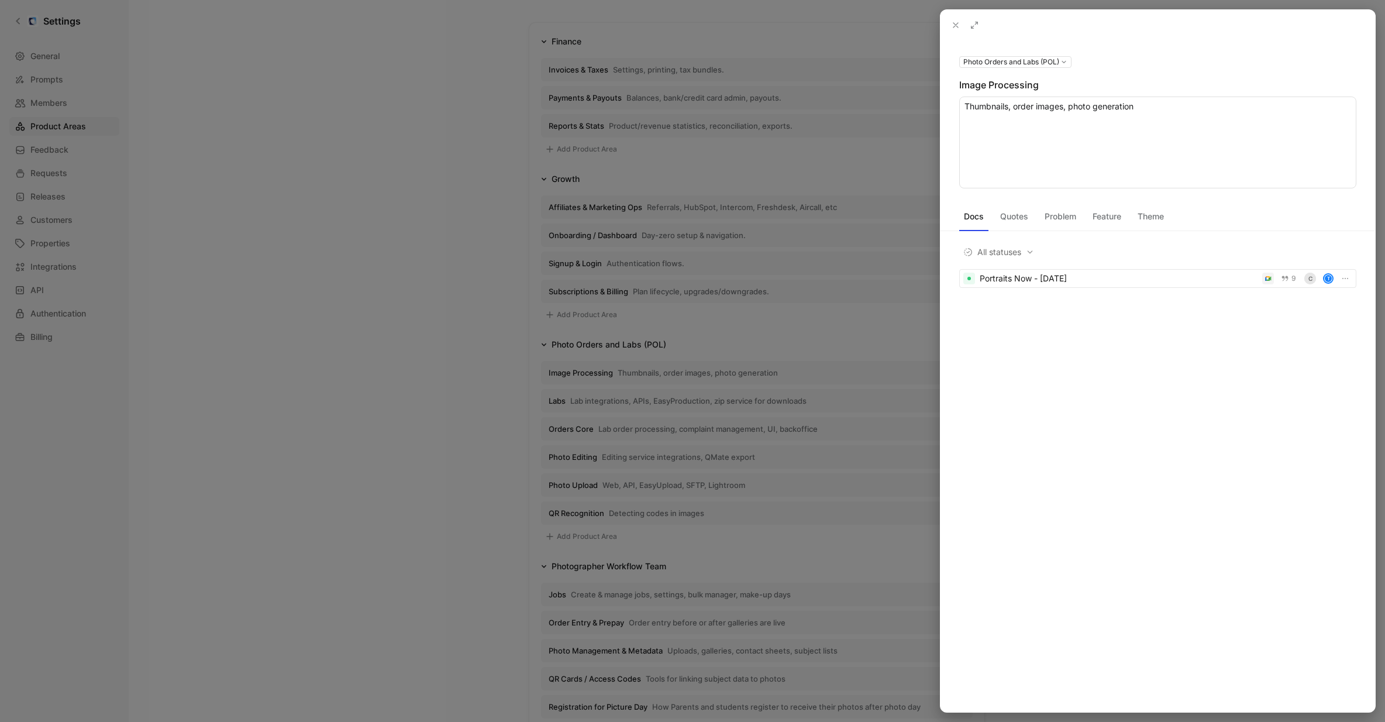
click at [1130, 116] on textarea "Thumbnails, order images, photo generation" at bounding box center [1157, 143] width 397 height 92
type textarea "Handles all automated and manual image enhancement, thumbnail generation, and A…"
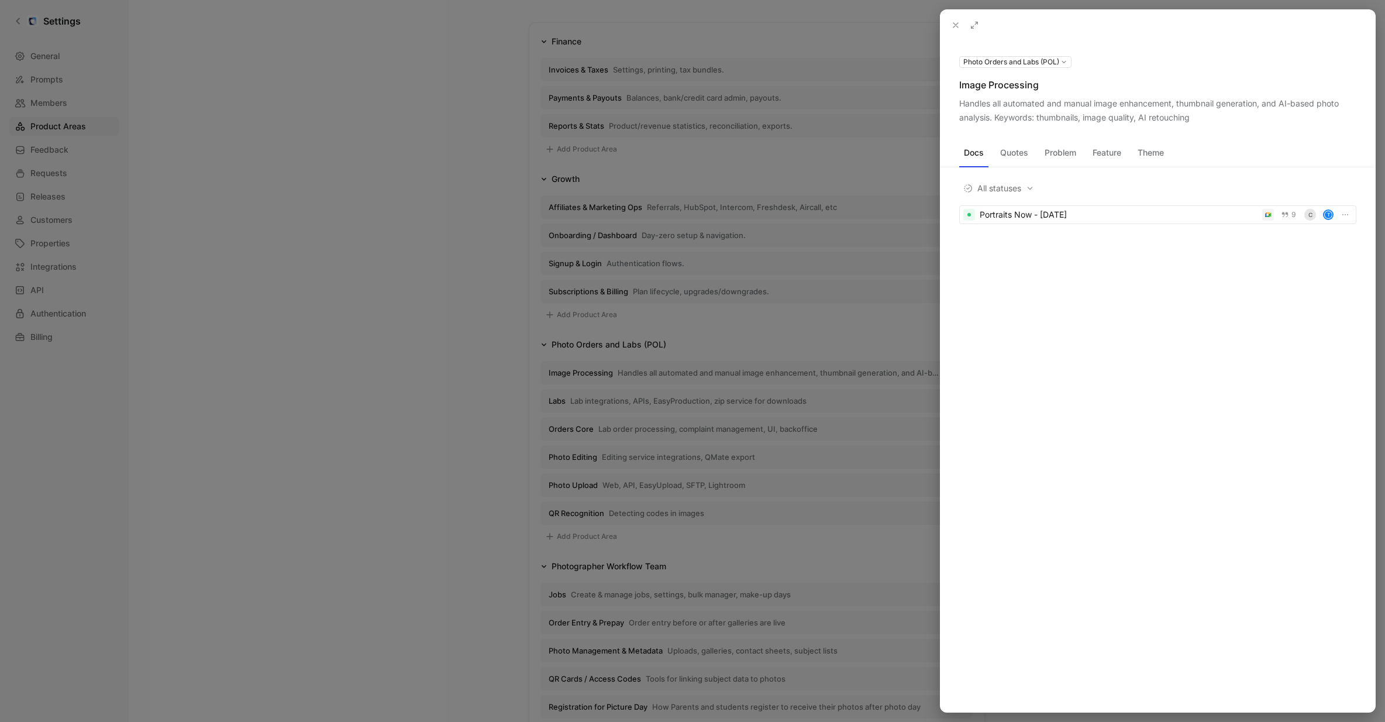
click at [955, 23] on icon at bounding box center [955, 24] width 9 height 9
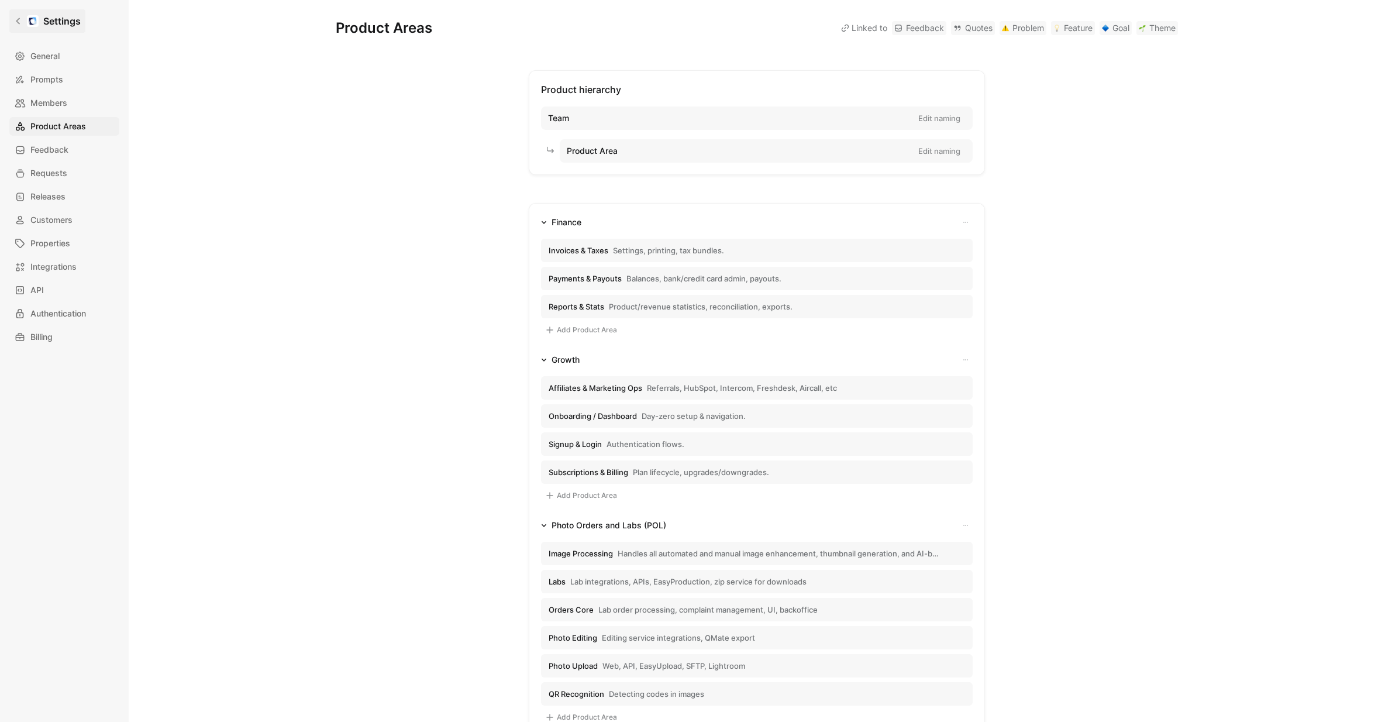
click at [38, 21] on div at bounding box center [33, 21] width 12 height 12
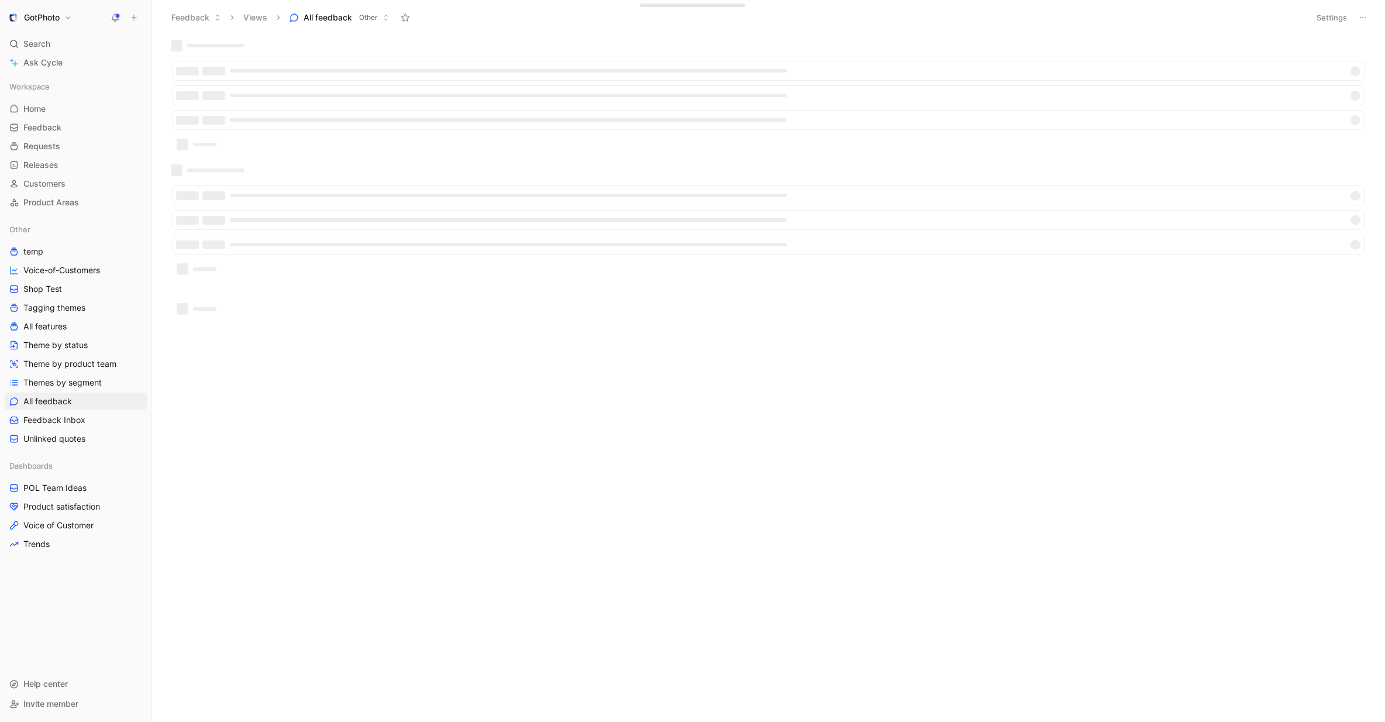
click at [38, 21] on h1 "GotPhoto" at bounding box center [42, 17] width 36 height 11
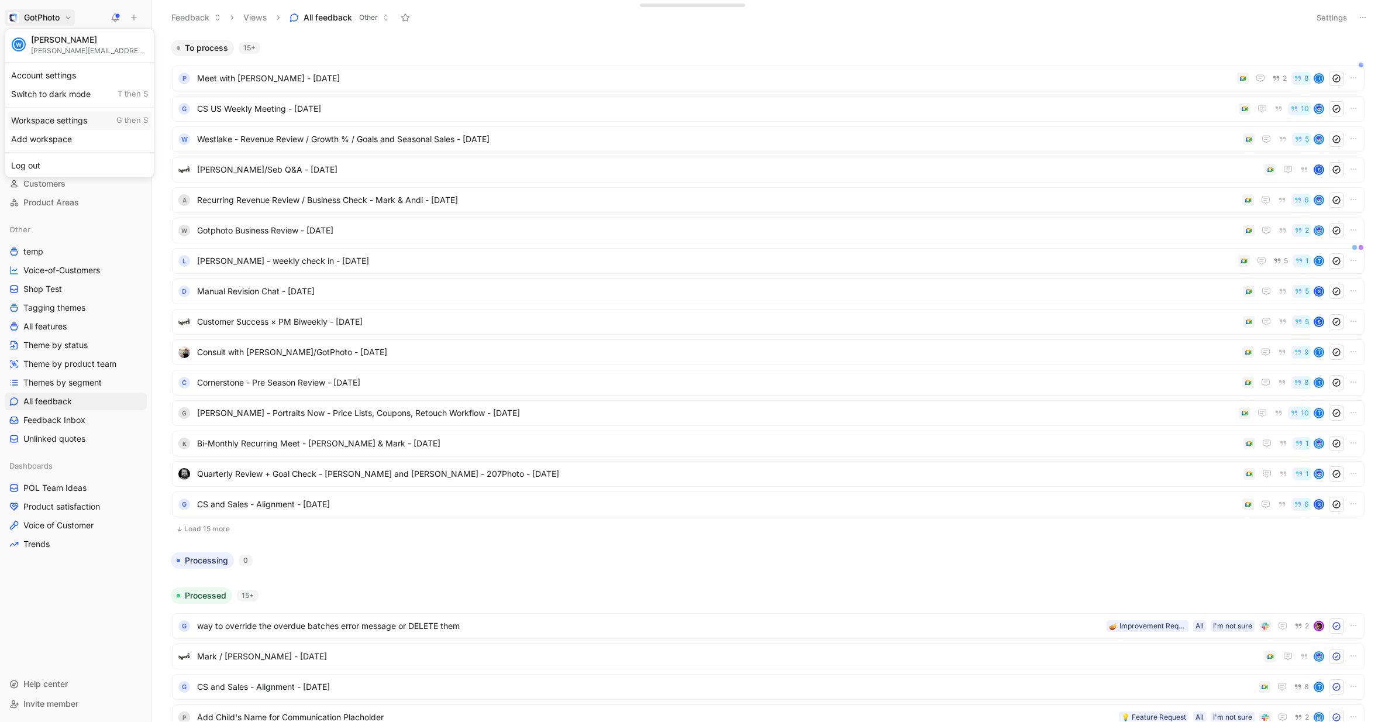
click at [60, 122] on div "Workspace settings G then S" at bounding box center [80, 120] width 144 height 19
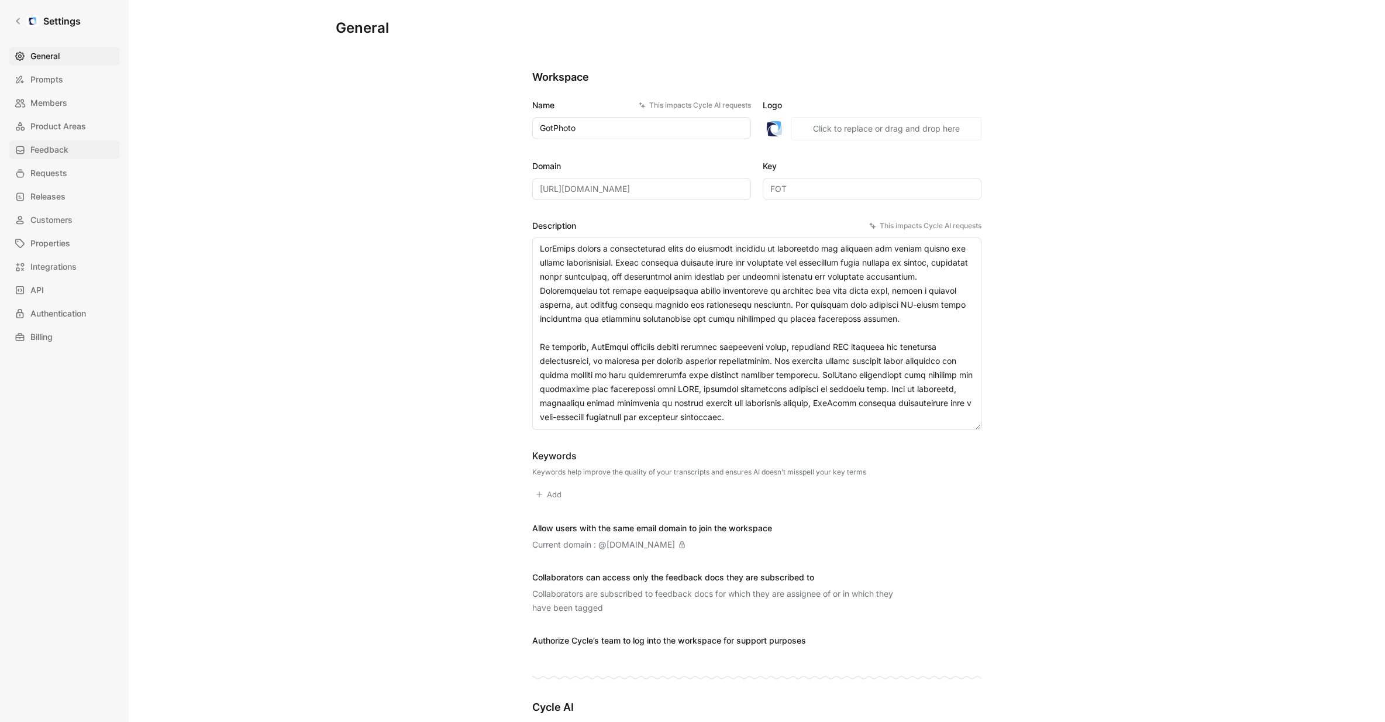
click at [58, 147] on span "Feedback" at bounding box center [49, 150] width 38 height 14
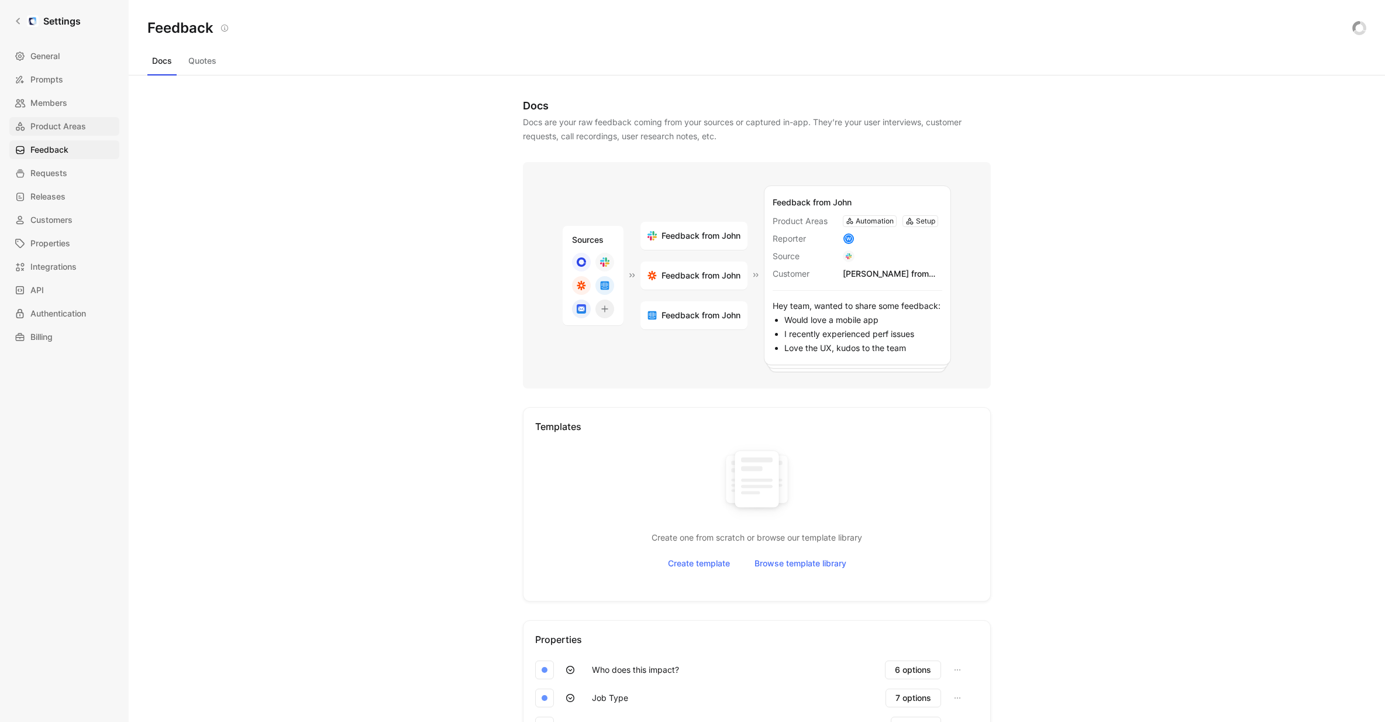
click at [71, 126] on span "Product Areas" at bounding box center [58, 126] width 56 height 14
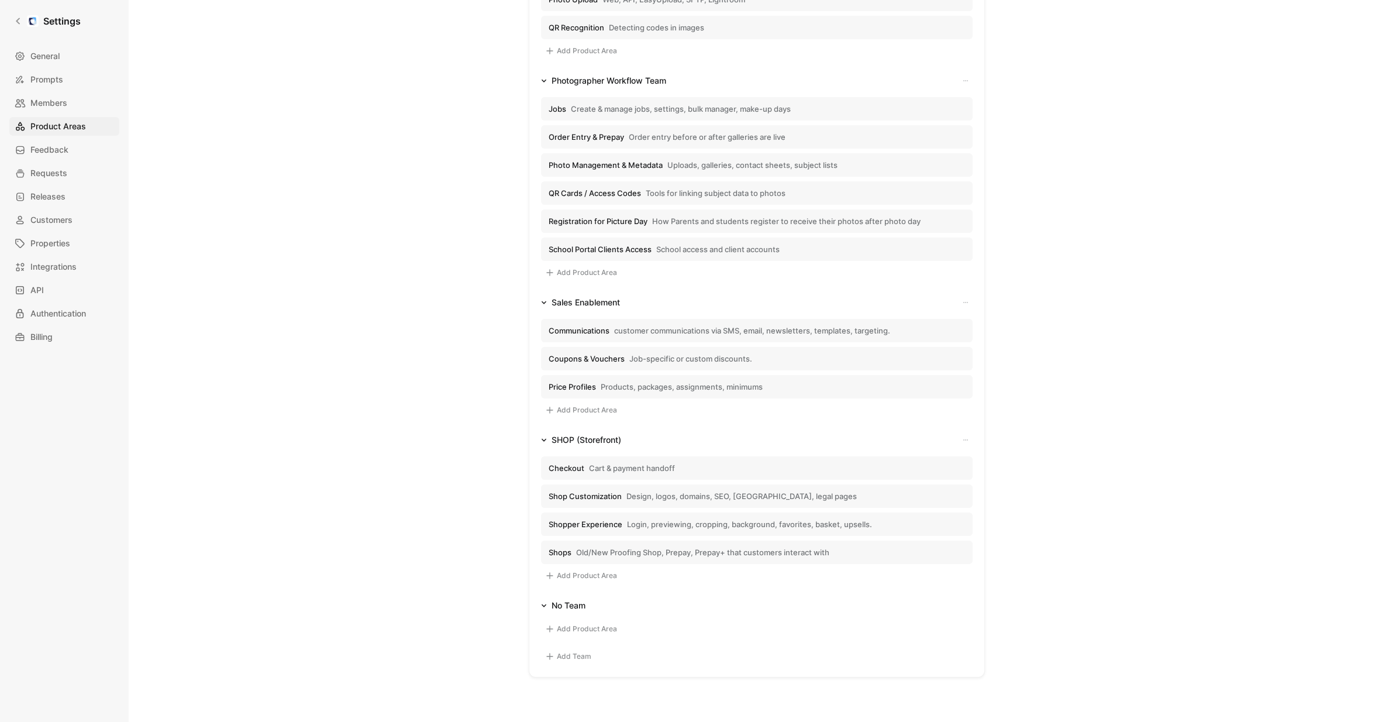
scroll to position [809, 0]
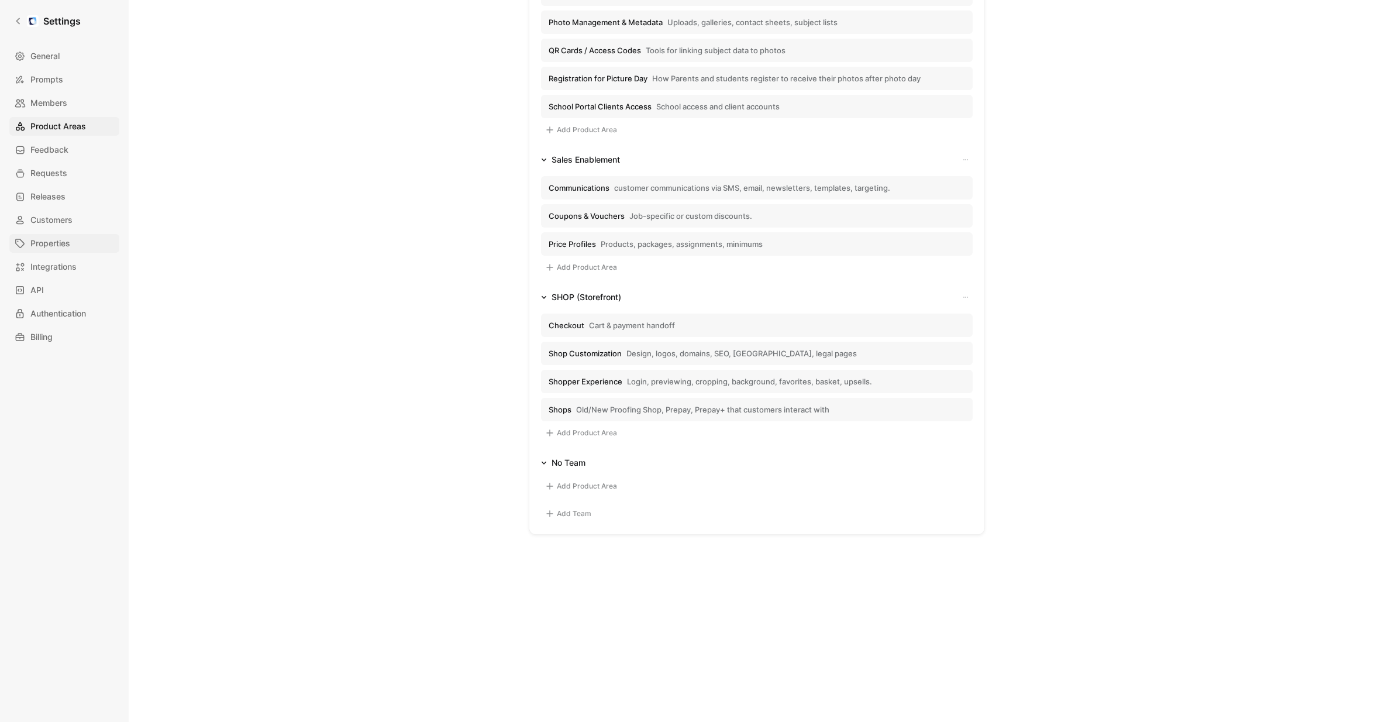
click at [67, 245] on span "Properties" at bounding box center [50, 243] width 40 height 14
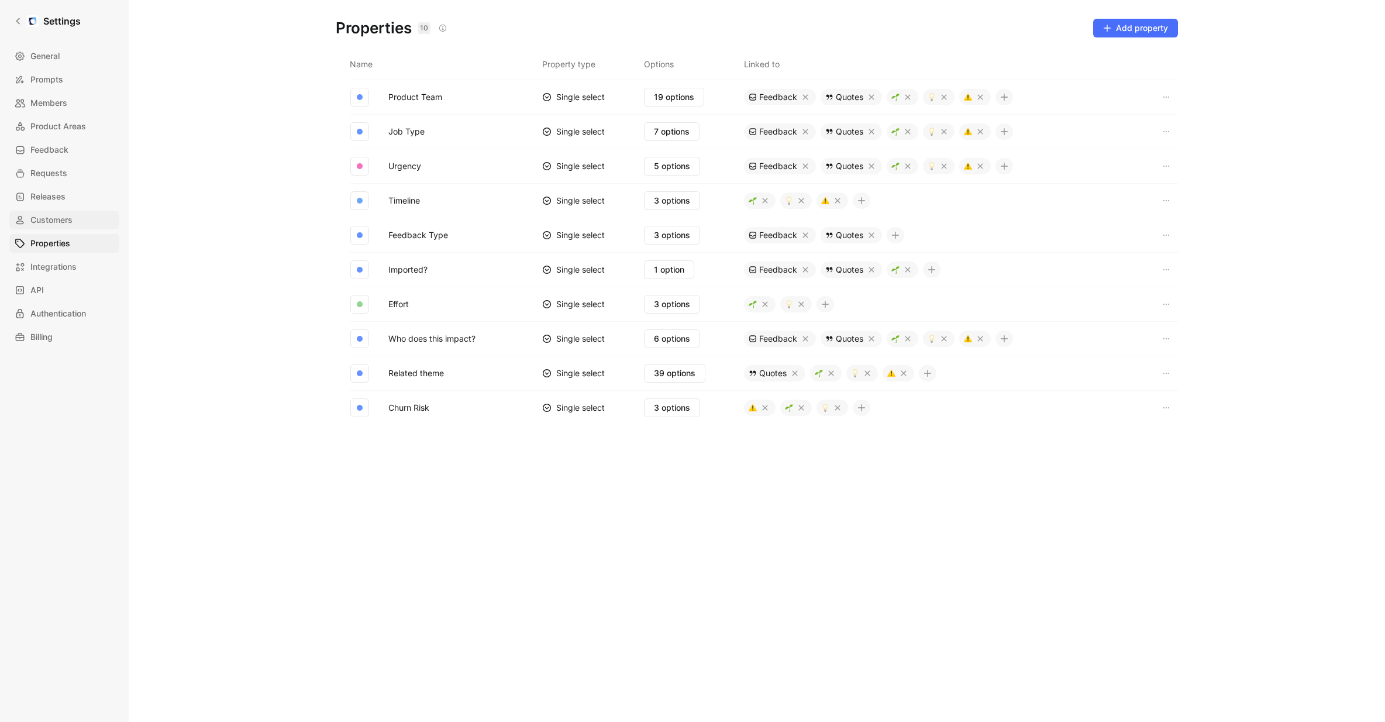
click at [64, 223] on span "Customers" at bounding box center [51, 220] width 42 height 14
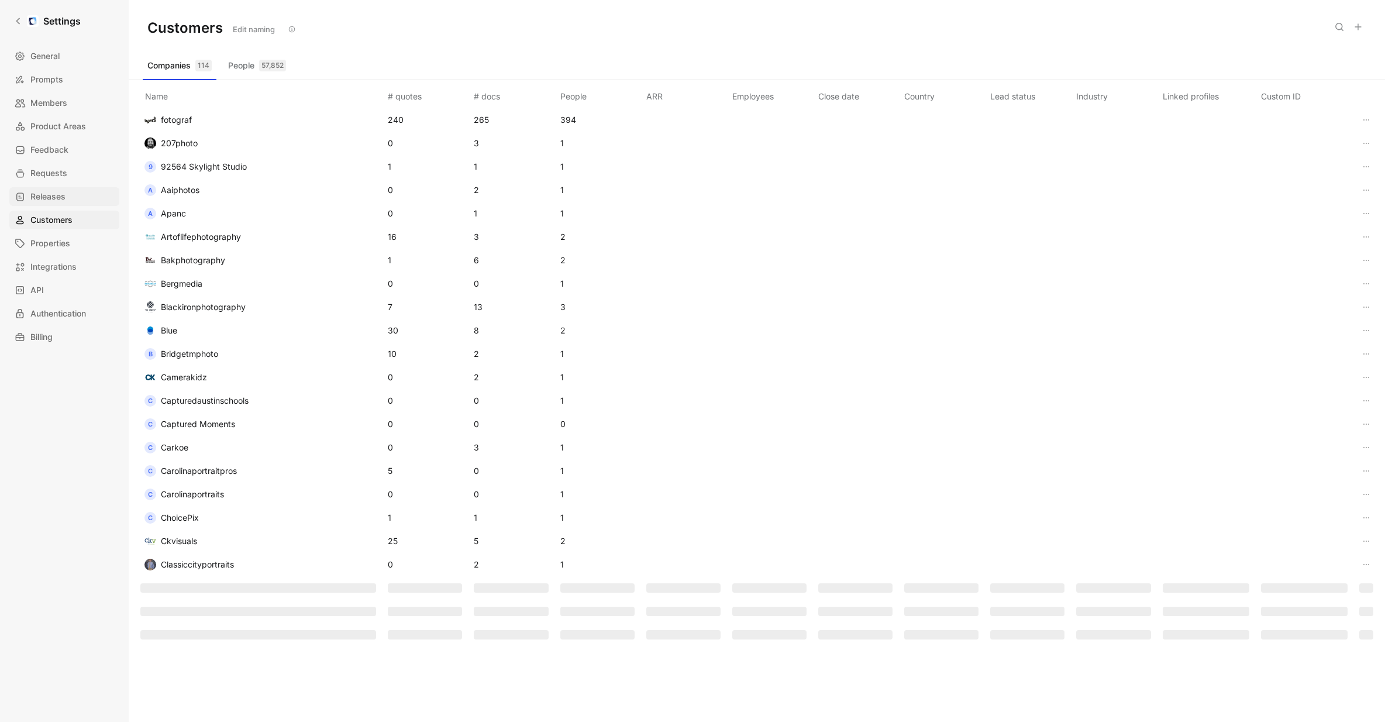
click at [54, 197] on span "Releases" at bounding box center [47, 197] width 35 height 14
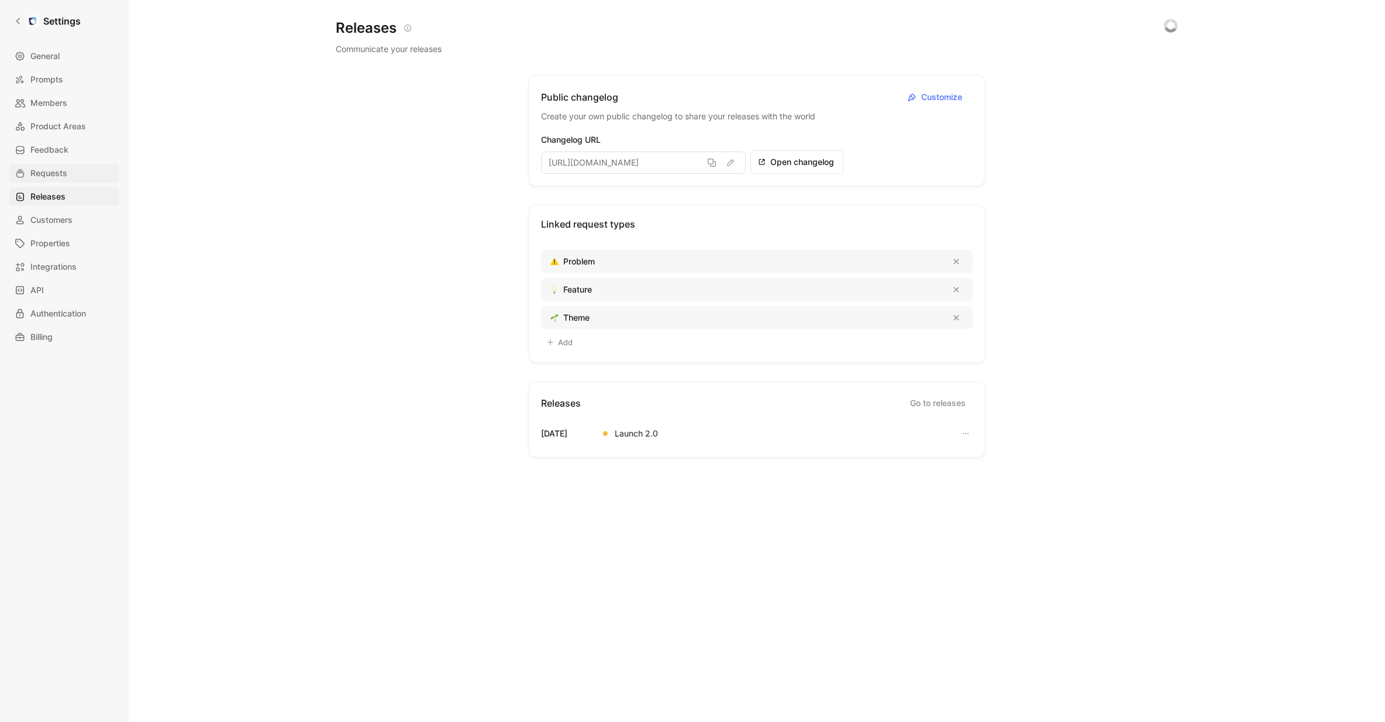
click at [59, 181] on link "Requests" at bounding box center [64, 173] width 110 height 19
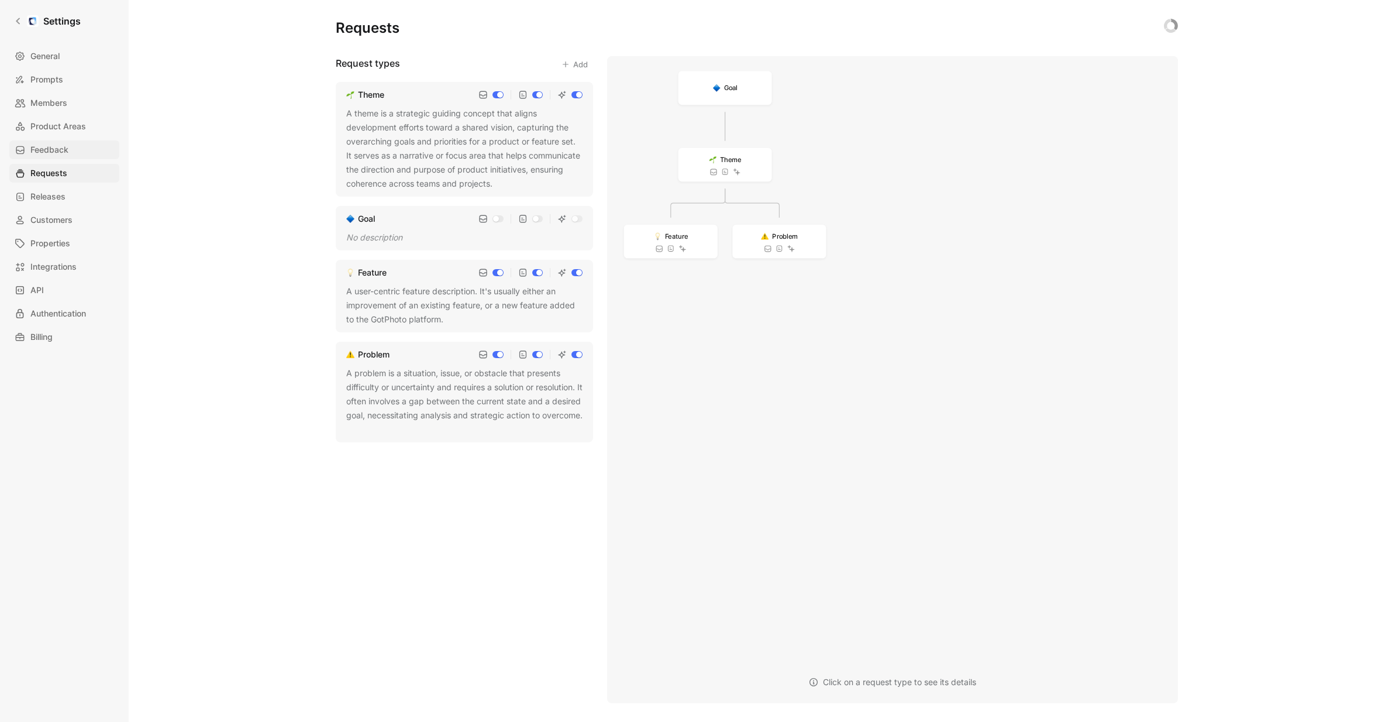
click at [55, 158] on link "Feedback" at bounding box center [64, 149] width 110 height 19
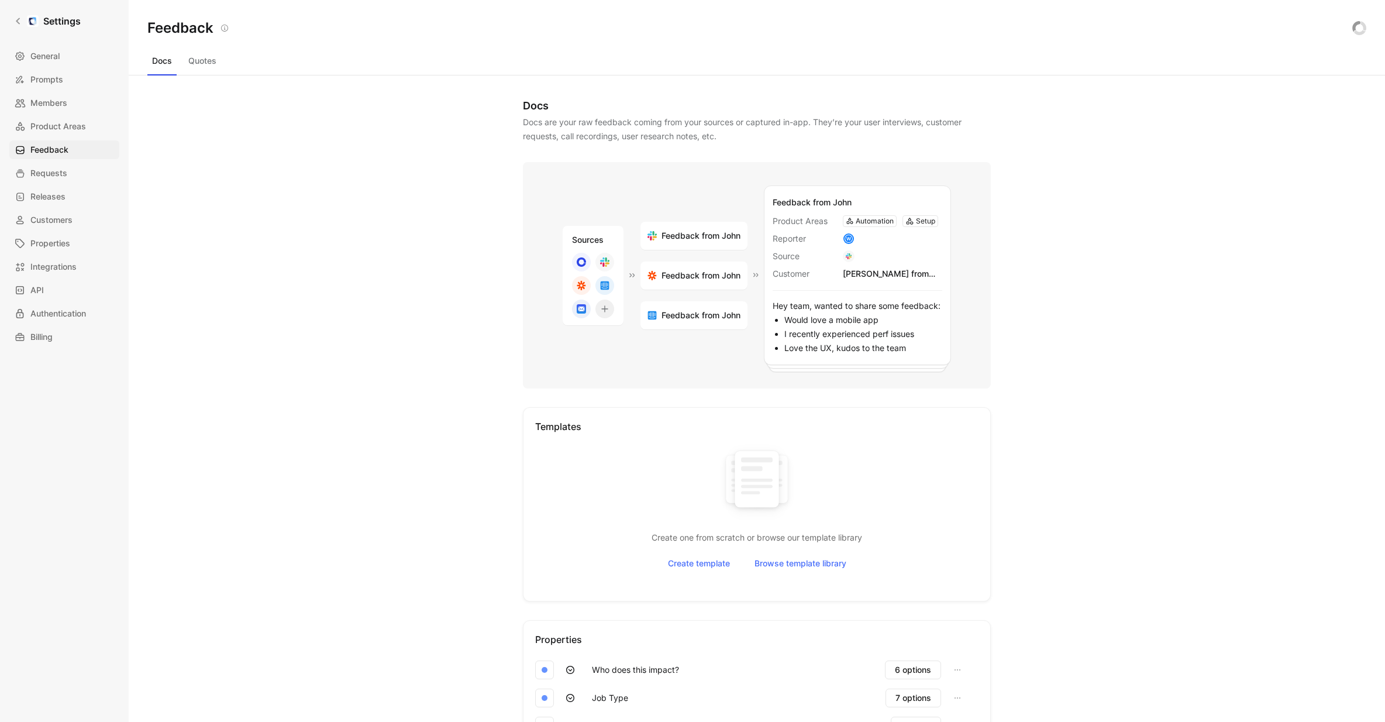
click at [128, 277] on div "Settings General Prompts Members Product Areas Feedback Requests Releases Custo…" at bounding box center [64, 361] width 129 height 722
click at [667, 66] on div "Docs Quotes" at bounding box center [756, 62] width 1219 height 23
